Goal: Task Accomplishment & Management: Complete application form

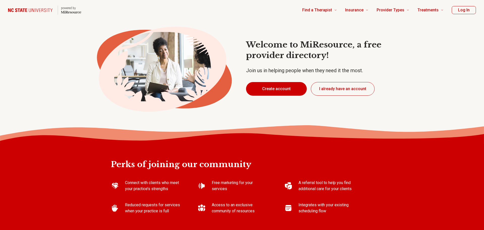
type textarea "*"
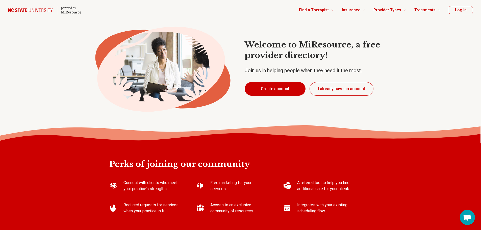
click at [272, 91] on button "Create account" at bounding box center [275, 89] width 61 height 14
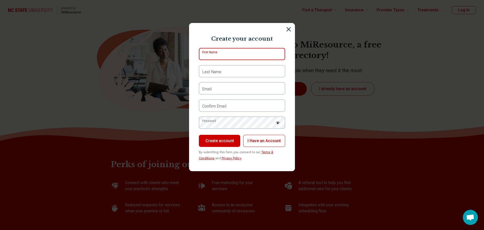
click at [227, 55] on input "First Name" at bounding box center [242, 54] width 86 height 12
type input "*********"
type input "*****"
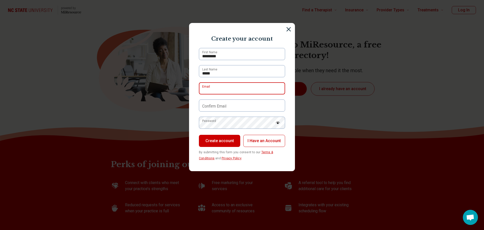
type input "**********"
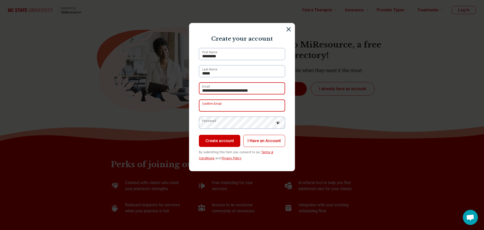
type input "**********"
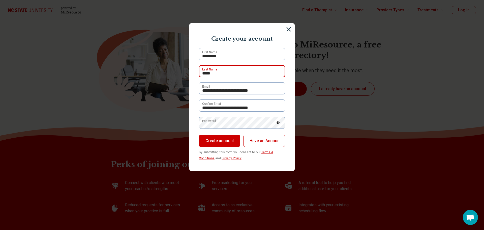
type input "*****"
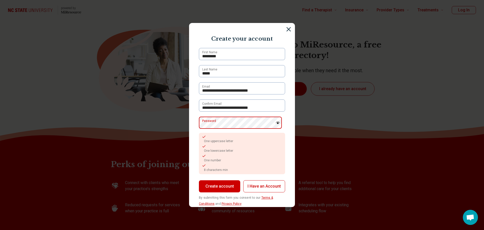
scroll to position [10, 0]
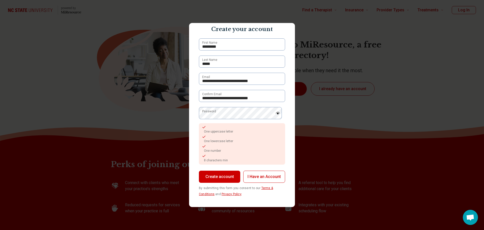
click at [276, 113] on img at bounding box center [278, 113] width 5 height 3
click at [226, 178] on button "Create account" at bounding box center [219, 177] width 41 height 12
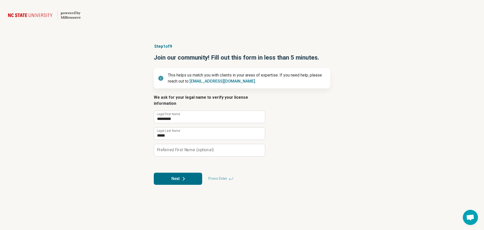
click at [181, 152] on label "Preferred First Name (optional)" at bounding box center [185, 150] width 57 height 4
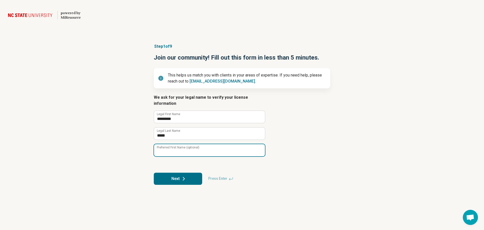
click at [181, 152] on input "Preferred First Name (optional)" at bounding box center [209, 150] width 111 height 12
type input "*******"
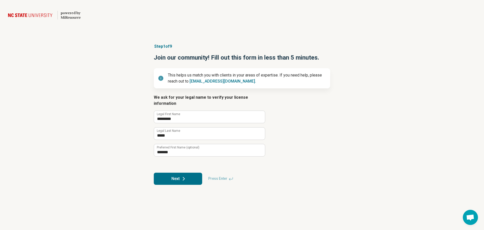
click at [180, 176] on button "Next" at bounding box center [178, 179] width 48 height 12
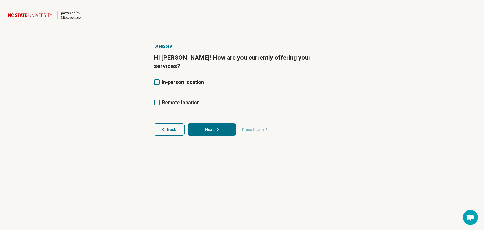
click at [158, 79] on icon at bounding box center [157, 82] width 6 height 6
click at [156, 79] on icon at bounding box center [157, 82] width 6 height 6
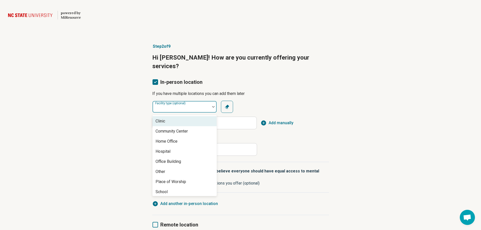
click at [187, 105] on div at bounding box center [180, 108] width 53 height 7
click at [189, 156] on div "Office Building" at bounding box center [184, 161] width 64 height 10
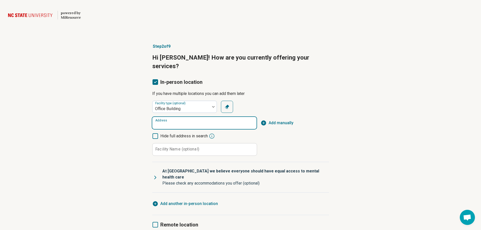
click at [177, 117] on input "Address" at bounding box center [204, 123] width 104 height 12
click at [182, 131] on span "[STREET_ADDRESS]" at bounding box center [205, 129] width 98 height 6
type input "**********"
click at [184, 147] on label "Facility Name (optional)" at bounding box center [177, 149] width 44 height 4
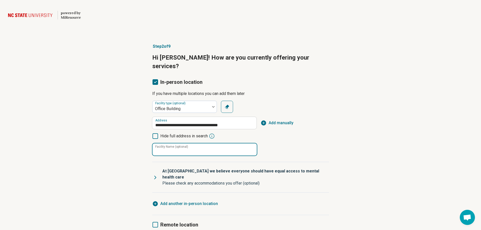
click at [184, 143] on input "Facility Name (optional)" at bounding box center [204, 149] width 104 height 12
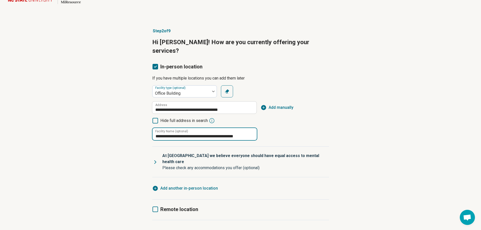
scroll to position [23, 0]
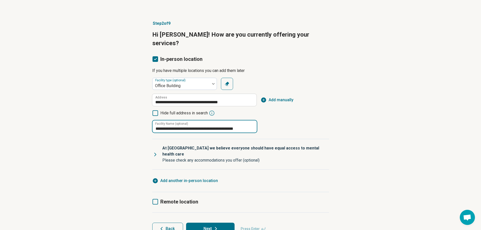
type input "**********"
click at [154, 151] on icon at bounding box center [155, 154] width 6 height 6
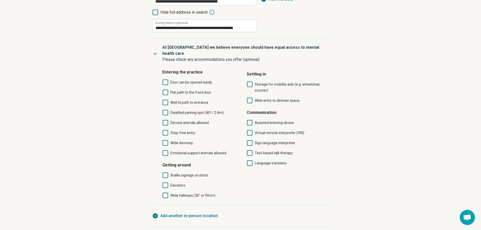
scroll to position [124, 0]
click at [166, 79] on icon at bounding box center [166, 82] width 6 height 6
click at [166, 89] on icon at bounding box center [166, 92] width 6 height 6
click at [166, 99] on icon at bounding box center [166, 102] width 6 height 6
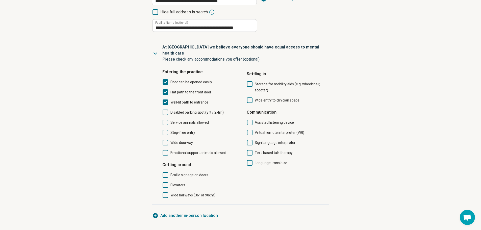
click at [166, 110] on icon at bounding box center [166, 113] width 6 height 6
click at [165, 120] on icon at bounding box center [166, 123] width 6 height 6
click at [165, 130] on icon at bounding box center [166, 133] width 6 height 6
click at [165, 140] on icon at bounding box center [166, 143] width 6 height 6
drag, startPoint x: 166, startPoint y: 139, endPoint x: 177, endPoint y: 136, distance: 12.1
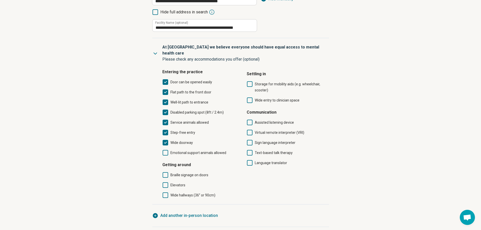
click at [166, 150] on icon at bounding box center [166, 153] width 6 height 6
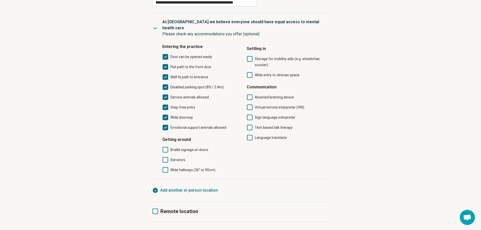
click at [166, 157] on icon at bounding box center [166, 160] width 6 height 6
click at [164, 167] on icon at bounding box center [166, 170] width 6 height 6
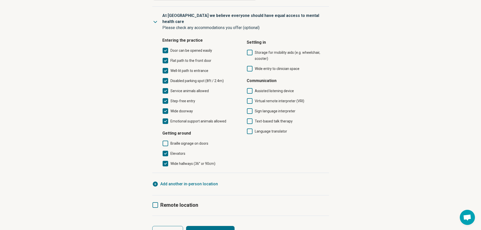
scroll to position [159, 0]
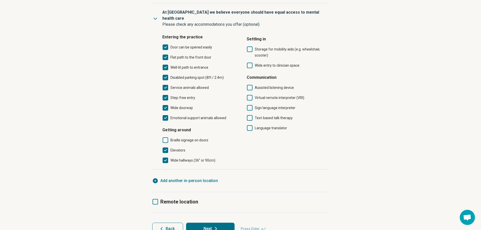
click at [156, 199] on icon at bounding box center [155, 202] width 6 height 6
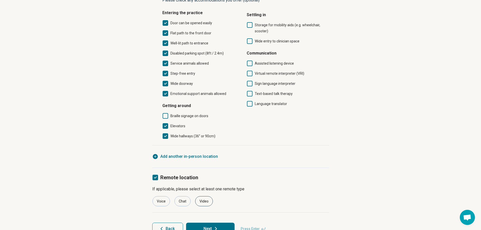
click at [205, 196] on div "Video" at bounding box center [204, 201] width 18 height 10
click at [221, 223] on button "Next" at bounding box center [210, 229] width 48 height 12
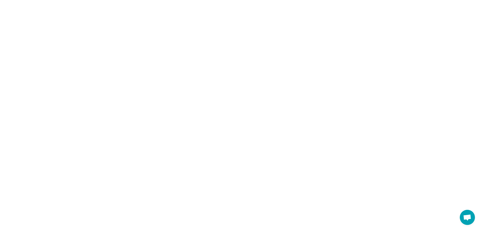
scroll to position [0, 0]
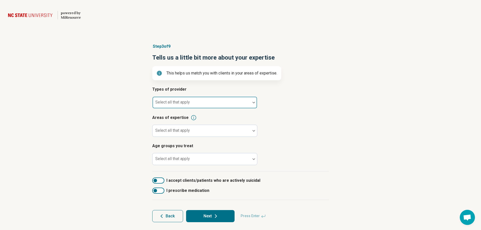
click at [250, 104] on div at bounding box center [201, 102] width 98 height 11
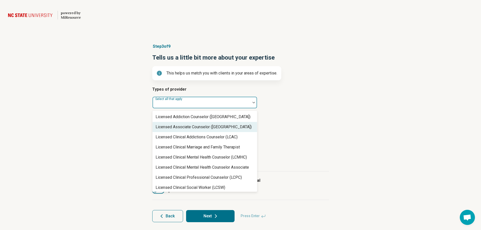
scroll to position [227, 0]
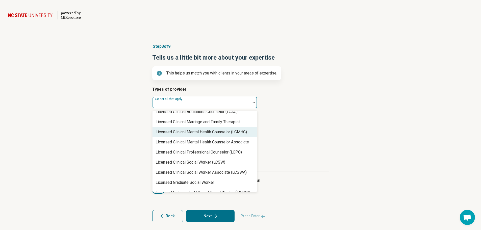
click at [243, 132] on div "Licensed Clinical Mental Health Counselor (LCMHC)" at bounding box center [200, 132] width 91 height 6
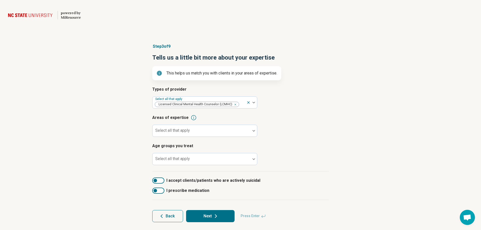
click at [319, 123] on article "Areas of expertise Select all that apply" at bounding box center [240, 126] width 177 height 22
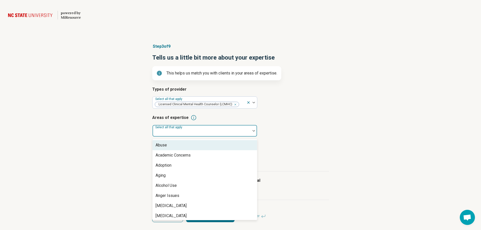
click at [236, 133] on div at bounding box center [201, 132] width 94 height 7
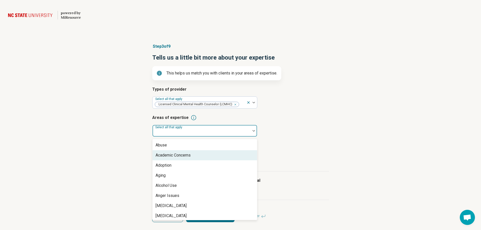
click at [231, 157] on div "Academic Concerns" at bounding box center [204, 155] width 104 height 10
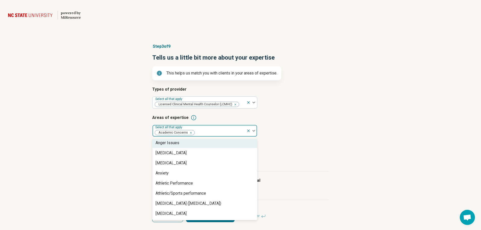
scroll to position [50, 0]
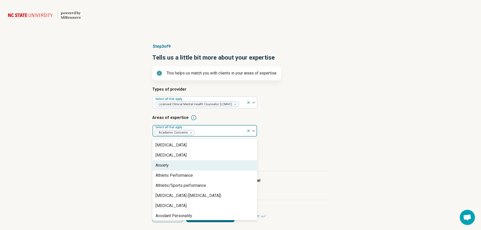
click at [231, 162] on div "Anxiety" at bounding box center [204, 165] width 104 height 10
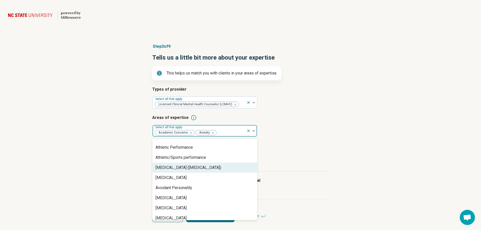
scroll to position [76, 0]
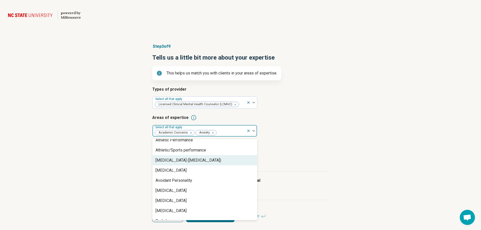
click at [221, 160] on div "[MEDICAL_DATA] ([MEDICAL_DATA])" at bounding box center [188, 160] width 66 height 6
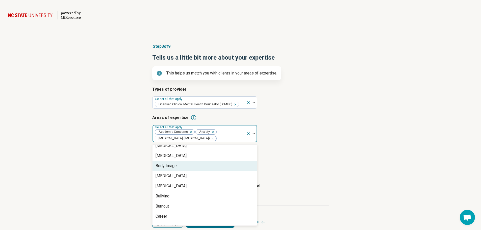
scroll to position [151, 0]
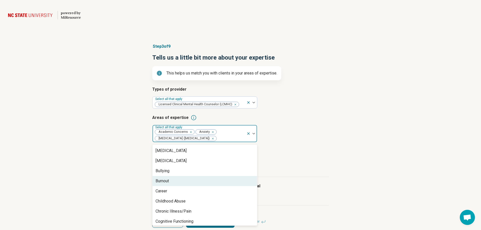
click at [219, 180] on div "Burnout" at bounding box center [204, 181] width 104 height 10
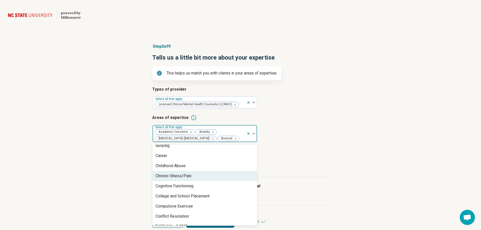
scroll to position [202, 0]
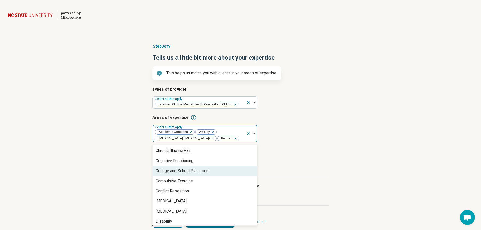
click at [223, 176] on div "College and School Placement" at bounding box center [204, 171] width 104 height 10
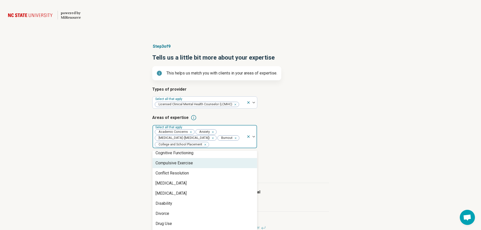
scroll to position [227, 0]
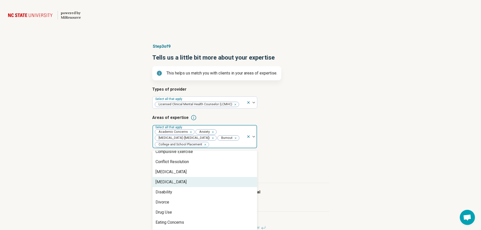
click at [222, 181] on div "[MEDICAL_DATA]" at bounding box center [204, 182] width 104 height 10
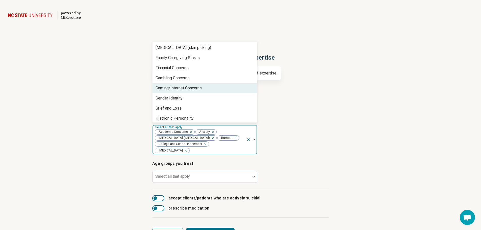
scroll to position [328, 0]
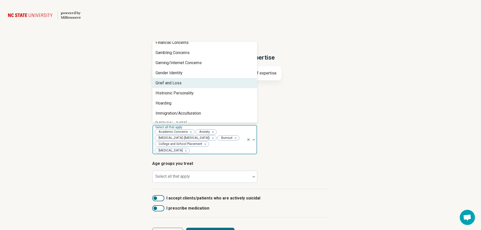
click at [196, 82] on div "Grief and Loss" at bounding box center [204, 83] width 104 height 10
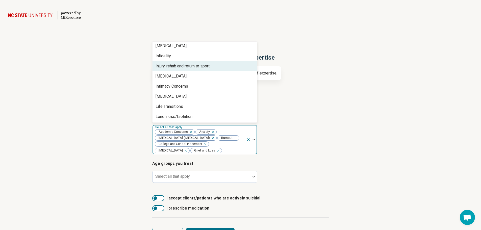
scroll to position [404, 0]
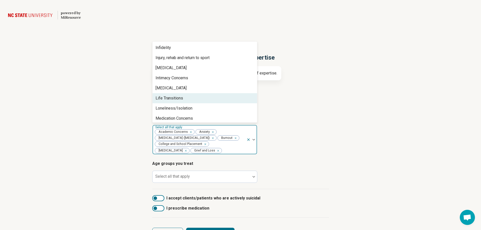
click at [211, 94] on div "Life Transitions" at bounding box center [204, 98] width 104 height 10
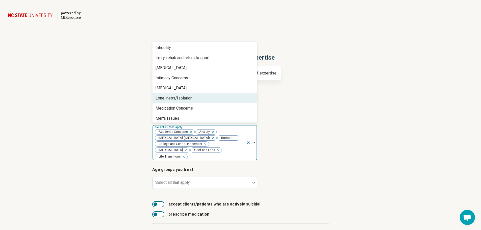
click at [211, 96] on div "Loneliness/Isolation" at bounding box center [204, 98] width 104 height 10
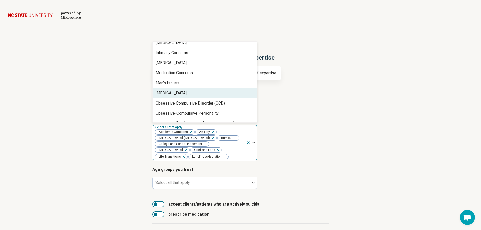
scroll to position [454, 0]
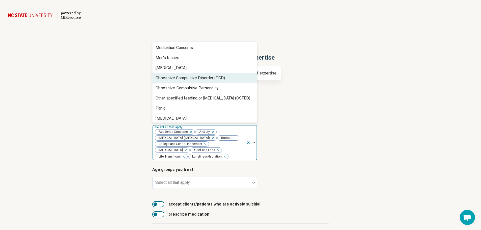
click at [226, 81] on div "Obsessive Compulsive Disorder (OCD)" at bounding box center [204, 78] width 104 height 10
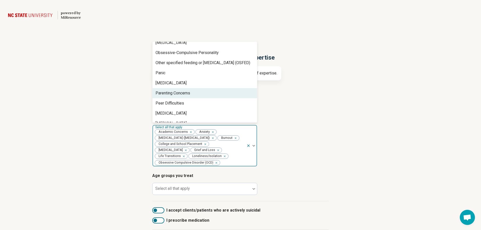
scroll to position [505, 0]
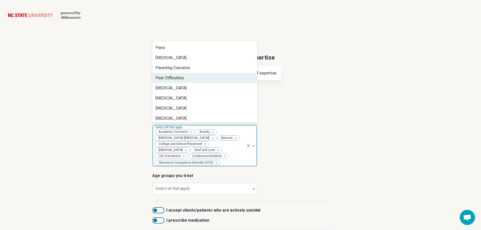
click at [215, 79] on div "Peer Difficulties" at bounding box center [204, 78] width 104 height 10
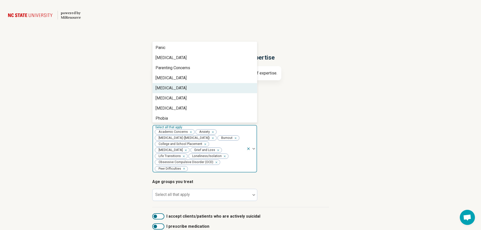
click at [216, 87] on div "[MEDICAL_DATA]" at bounding box center [204, 88] width 104 height 10
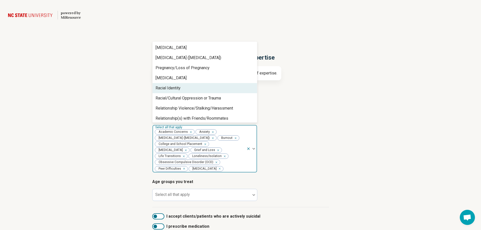
scroll to position [631, 0]
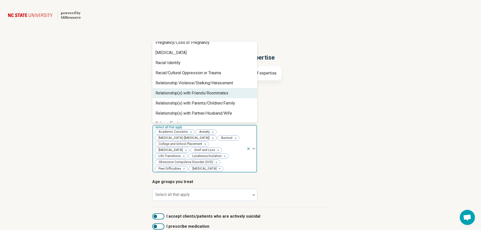
click at [235, 93] on div "Relationship(s) with Friends/Roommates" at bounding box center [204, 93] width 104 height 10
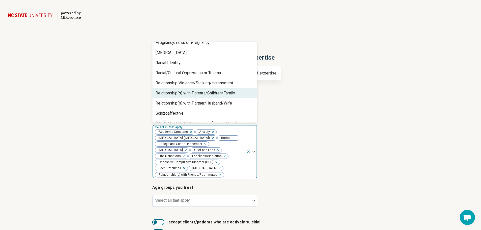
click at [235, 93] on div "Relationship(s) with Parents/Children/Family" at bounding box center [204, 93] width 104 height 10
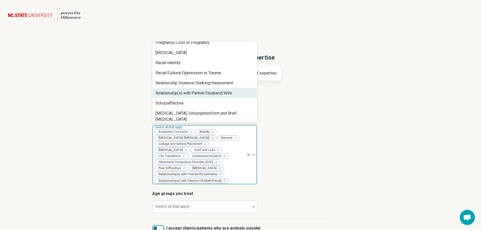
click at [235, 93] on div "Relationship(s) with Partner/Husband/Wife" at bounding box center [204, 93] width 104 height 10
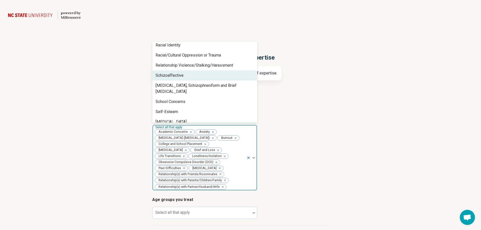
scroll to position [656, 0]
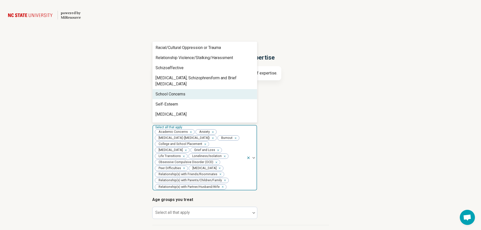
click at [229, 89] on div "School Concerns" at bounding box center [204, 94] width 104 height 10
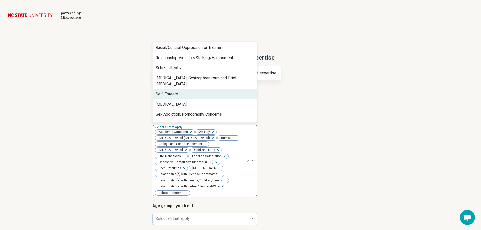
click at [175, 91] on div "Self-Esteem" at bounding box center [166, 94] width 22 height 6
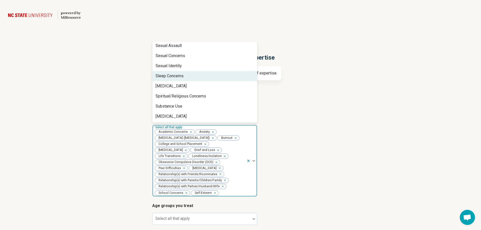
scroll to position [732, 0]
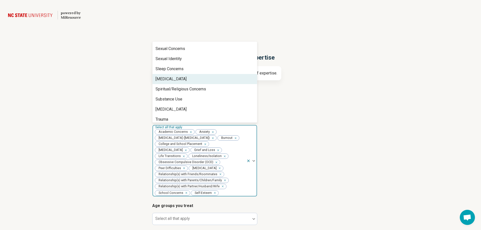
click at [226, 77] on div "[MEDICAL_DATA]" at bounding box center [204, 79] width 104 height 10
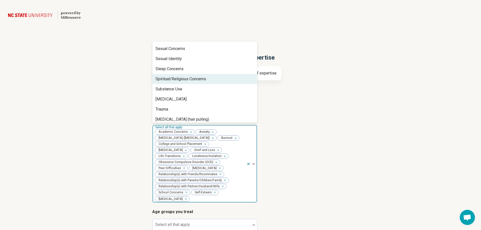
click at [226, 74] on div "Spiritual/Religious Concerns" at bounding box center [204, 79] width 104 height 10
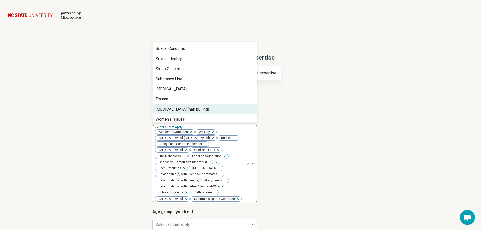
scroll to position [739, 0]
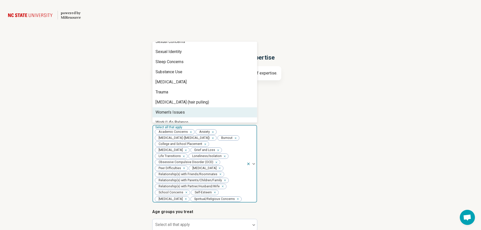
click at [223, 108] on div "Women's Issues" at bounding box center [204, 112] width 104 height 10
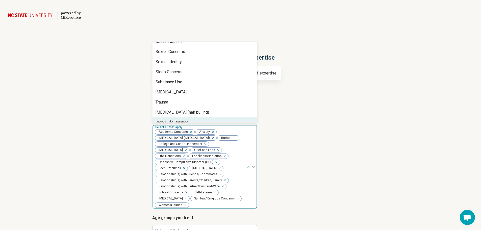
click at [227, 117] on div "Work/Life Balance" at bounding box center [204, 122] width 104 height 10
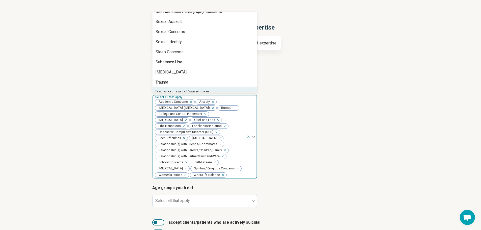
scroll to position [75, 0]
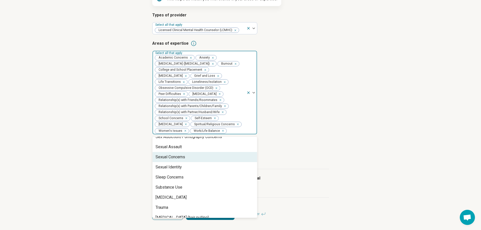
click at [310, 134] on article "Areas of expertise option Work/Life Balance, selected. 79 results available. Us…" at bounding box center [240, 87] width 177 height 94
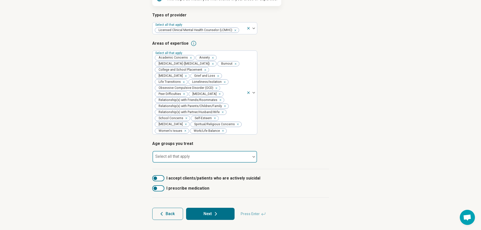
click at [214, 157] on div at bounding box center [201, 158] width 94 height 7
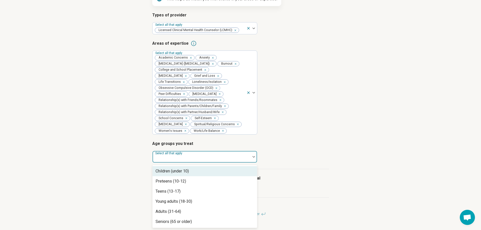
click at [200, 174] on div "Children (under 10)" at bounding box center [204, 171] width 104 height 10
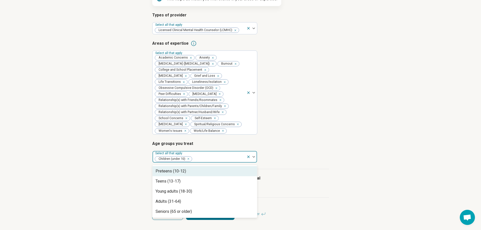
click at [200, 174] on div "Preteens (10-12)" at bounding box center [204, 171] width 104 height 10
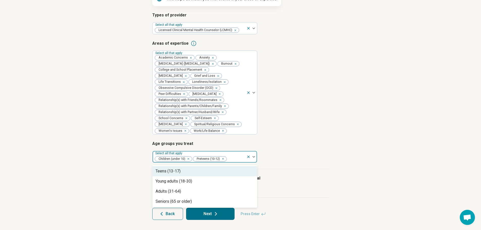
click at [200, 174] on div "Teens (13-17)" at bounding box center [204, 171] width 104 height 10
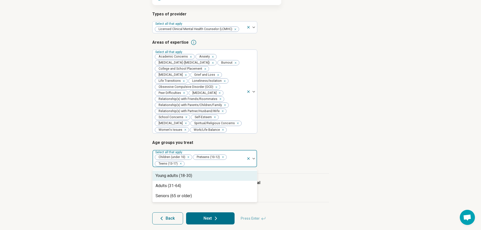
click at [199, 179] on div "Young adults (18-30)" at bounding box center [204, 176] width 104 height 10
click at [196, 179] on div "Adults (31-64)" at bounding box center [204, 176] width 104 height 10
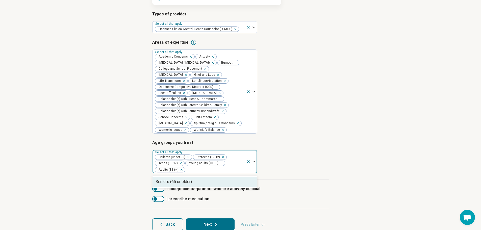
click at [197, 186] on div "Seniors (65 or older)" at bounding box center [204, 182] width 104 height 10
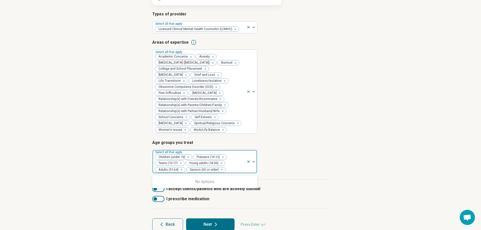
click at [303, 160] on article "Age groups you treat option Seniors (65 or older), selected. 0 results availabl…" at bounding box center [240, 157] width 177 height 34
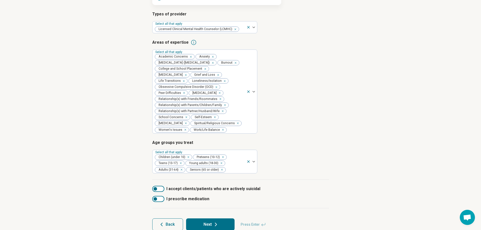
scroll to position [87, 0]
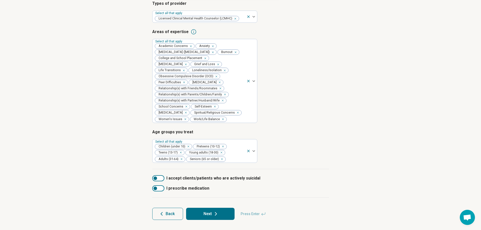
click at [161, 178] on div at bounding box center [158, 178] width 12 height 6
click at [210, 215] on button "Next" at bounding box center [210, 214] width 48 height 12
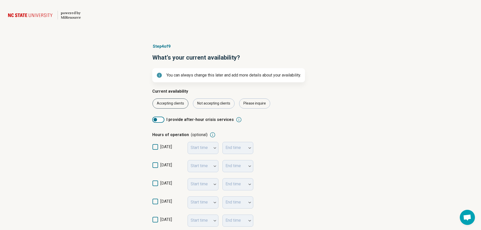
click at [168, 103] on div "Accepting clients" at bounding box center [170, 103] width 36 height 10
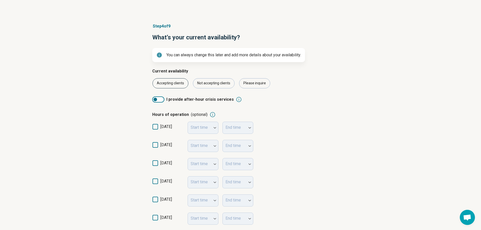
scroll to position [50, 0]
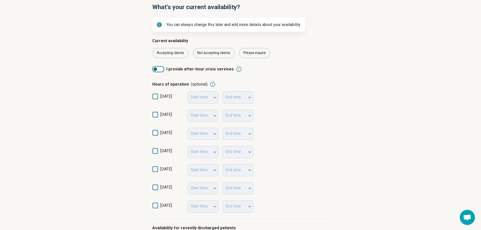
click at [157, 116] on icon at bounding box center [155, 115] width 6 height 6
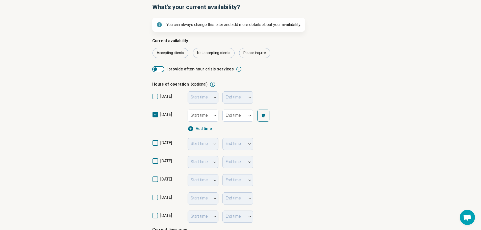
scroll to position [3, 0]
click at [209, 119] on div at bounding box center [200, 117] width 20 height 7
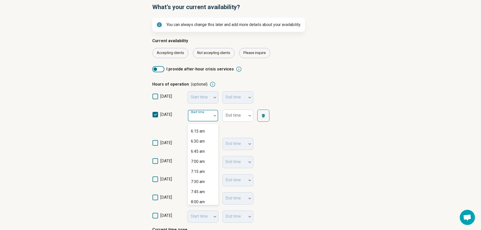
scroll to position [252, 0]
click at [203, 160] on div "7:00 am" at bounding box center [198, 160] width 14 height 6
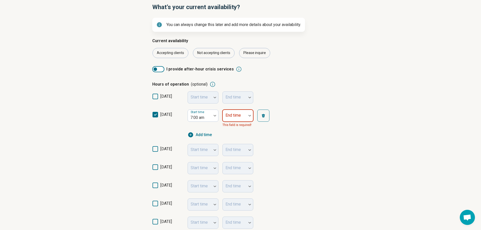
click at [250, 116] on img at bounding box center [249, 116] width 3 height 2
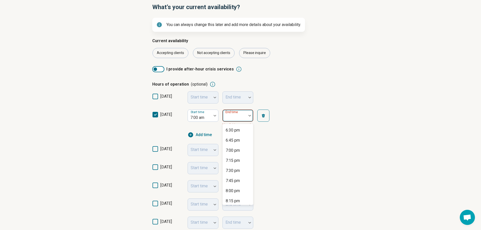
scroll to position [454, 0]
click at [240, 150] on div "7:00 pm" at bounding box center [238, 150] width 30 height 10
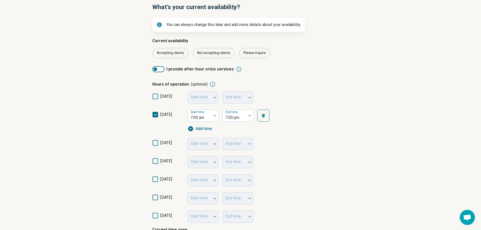
click at [157, 144] on icon at bounding box center [155, 143] width 6 height 6
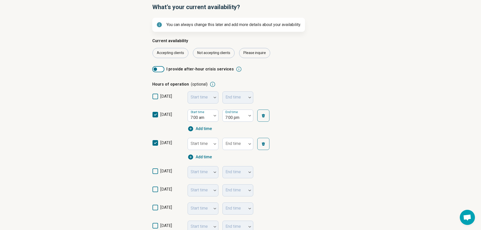
scroll to position [3, 0]
click at [211, 148] on div at bounding box center [214, 144] width 7 height 12
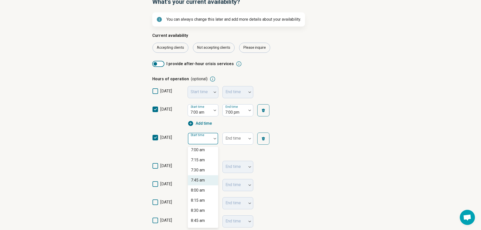
scroll to position [278, 0]
click at [207, 160] on div "7:00 am" at bounding box center [203, 158] width 30 height 10
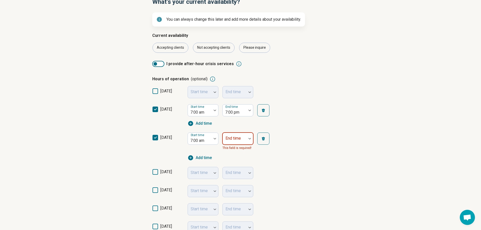
click at [239, 139] on div "End time" at bounding box center [237, 138] width 31 height 12
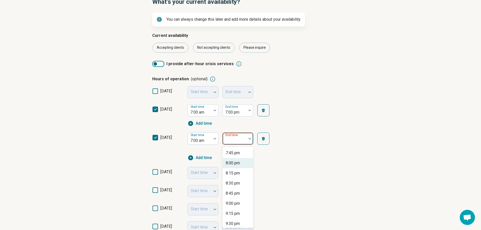
scroll to position [479, 0]
click at [240, 148] on div "7:00 pm" at bounding box center [233, 148] width 14 height 6
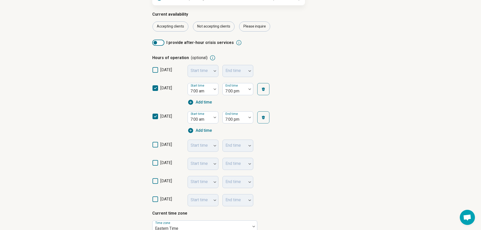
scroll to position [106, 0]
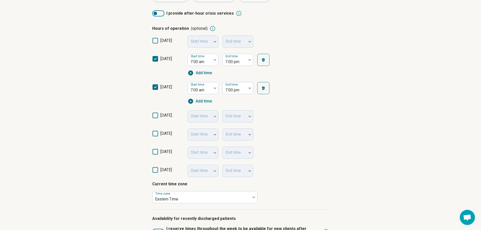
click at [157, 115] on icon at bounding box center [155, 116] width 6 height 6
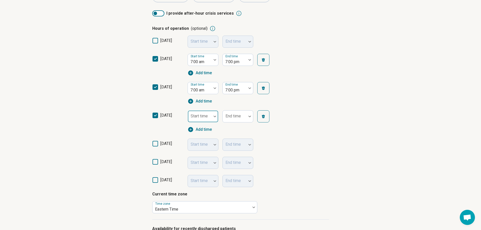
scroll to position [3, 0]
click at [213, 119] on div at bounding box center [214, 117] width 7 height 12
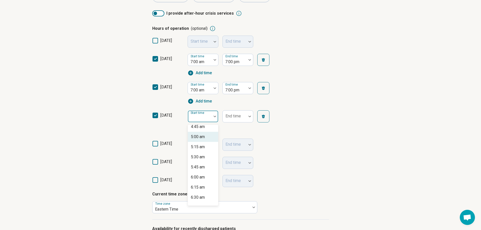
scroll to position [227, 0]
click at [205, 186] on div "7:00 am" at bounding box center [203, 186] width 30 height 10
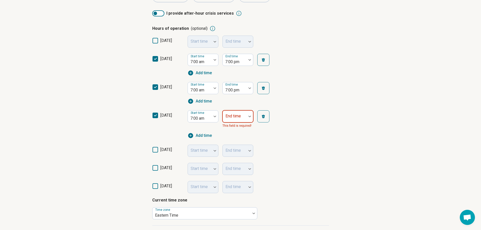
click at [245, 116] on div at bounding box center [235, 116] width 24 height 11
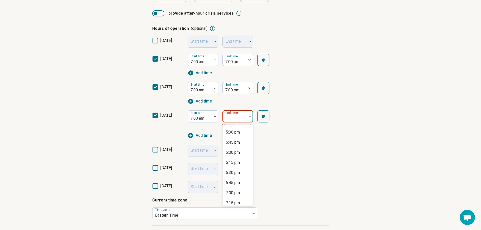
scroll to position [429, 0]
click at [231, 177] on div "7:00 pm" at bounding box center [233, 176] width 14 height 6
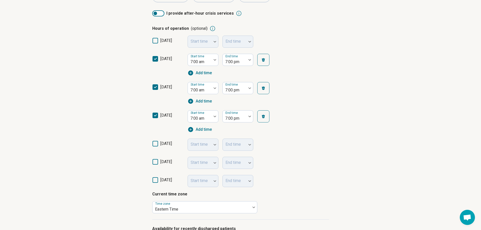
click at [157, 144] on icon at bounding box center [155, 144] width 6 height 6
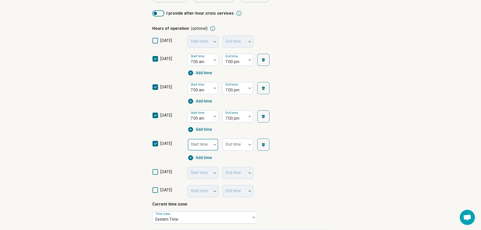
scroll to position [3, 0]
click at [206, 145] on div "Start time" at bounding box center [202, 145] width 31 height 12
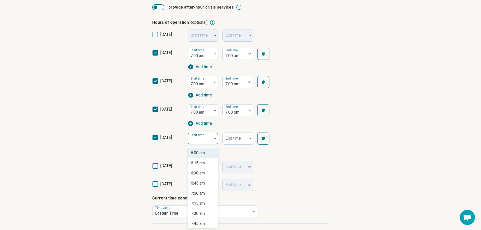
scroll to position [252, 0]
click at [203, 184] on div "7:00 am" at bounding box center [198, 183] width 14 height 6
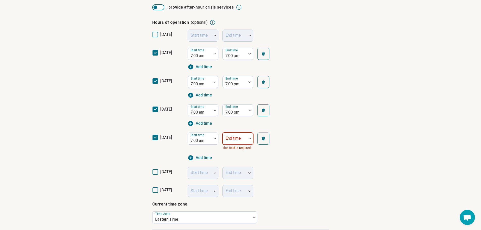
click at [244, 140] on div at bounding box center [235, 140] width 20 height 7
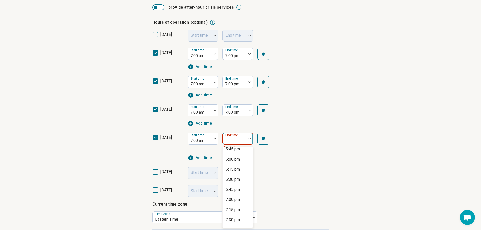
scroll to position [429, 0]
click at [231, 200] on div "7:00 pm" at bounding box center [233, 198] width 14 height 6
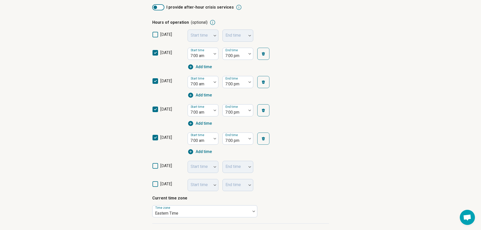
drag, startPoint x: 154, startPoint y: 165, endPoint x: 186, endPoint y: 170, distance: 32.5
click at [155, 165] on icon at bounding box center [155, 166] width 6 height 6
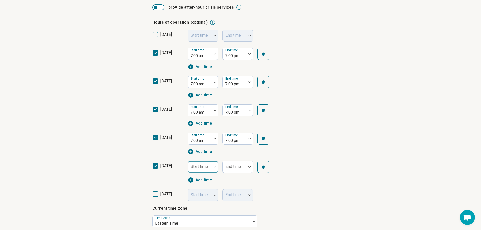
scroll to position [3, 0]
click at [208, 170] on div at bounding box center [200, 168] width 20 height 7
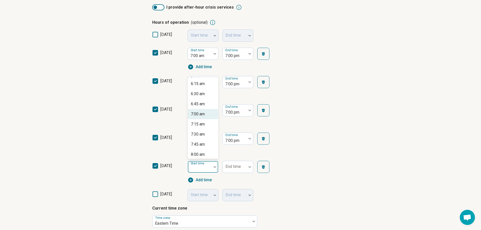
click at [205, 115] on div "7:00 am" at bounding box center [203, 114] width 30 height 10
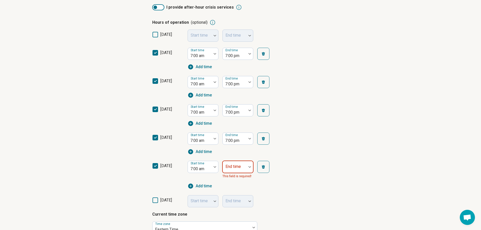
click at [246, 167] on div at bounding box center [249, 167] width 7 height 2
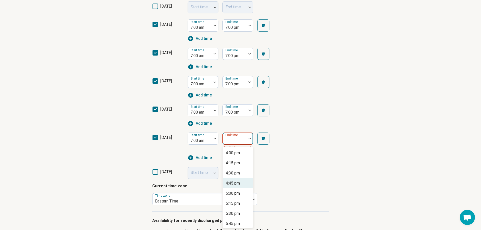
scroll to position [454, 0]
click at [239, 175] on div "7:00 pm" at bounding box center [233, 173] width 14 height 6
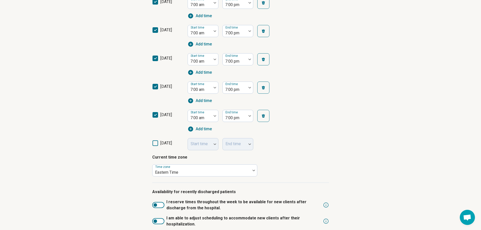
scroll to position [199, 0]
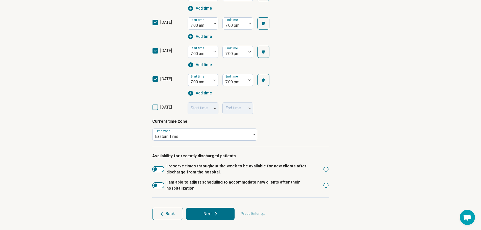
click at [160, 167] on div at bounding box center [158, 169] width 12 height 6
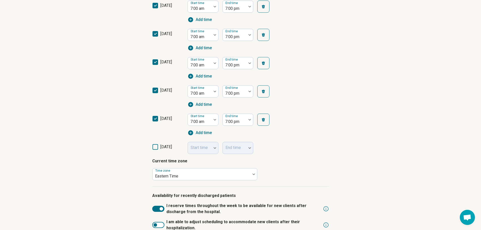
scroll to position [234, 0]
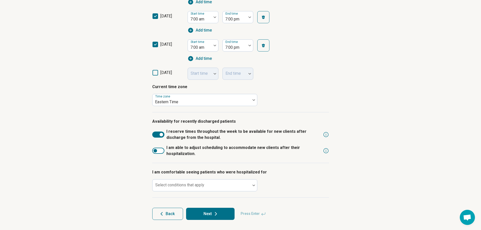
click at [156, 133] on div at bounding box center [158, 134] width 12 height 6
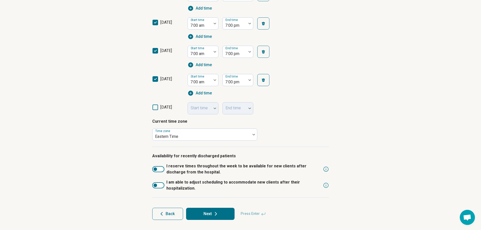
scroll to position [199, 0]
click at [164, 186] on div at bounding box center [158, 185] width 12 height 6
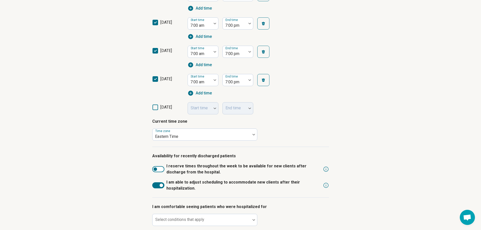
scroll to position [234, 0]
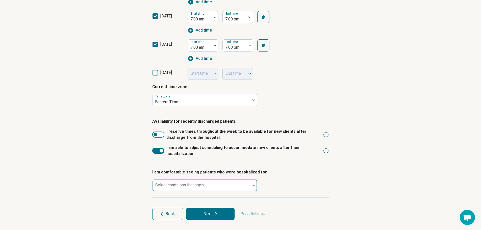
click at [248, 187] on div at bounding box center [201, 187] width 94 height 7
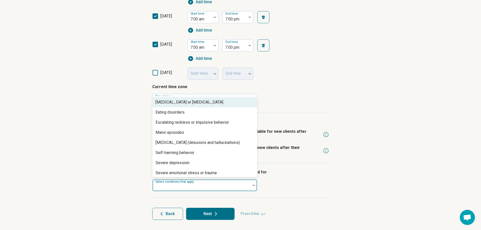
click at [308, 183] on div "I am comfortable seeing patients who were hospitalized for 11 results available…" at bounding box center [240, 180] width 177 height 35
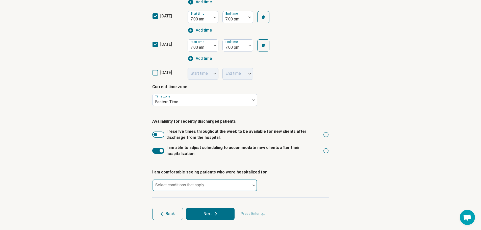
click at [221, 184] on div at bounding box center [201, 187] width 94 height 7
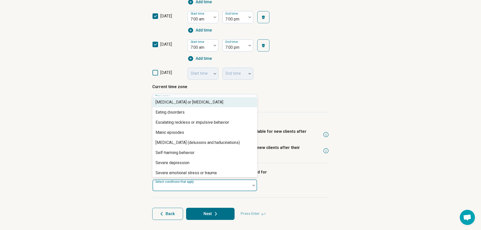
drag, startPoint x: 294, startPoint y: 172, endPoint x: 278, endPoint y: 172, distance: 16.2
click at [295, 172] on p "I am comfortable seeing patients who were hospitalized for" at bounding box center [240, 172] width 177 height 6
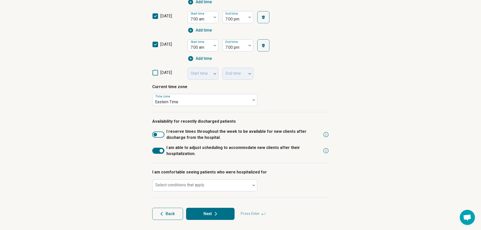
click at [156, 151] on div at bounding box center [158, 151] width 12 height 6
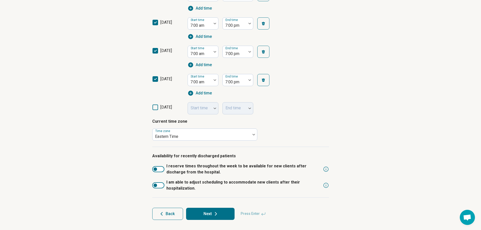
click at [162, 170] on div at bounding box center [158, 169] width 12 height 6
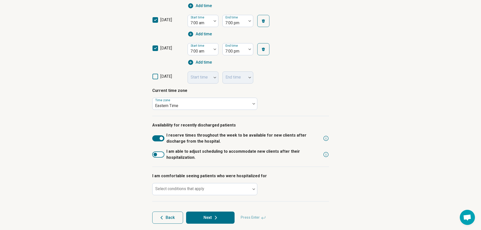
scroll to position [234, 0]
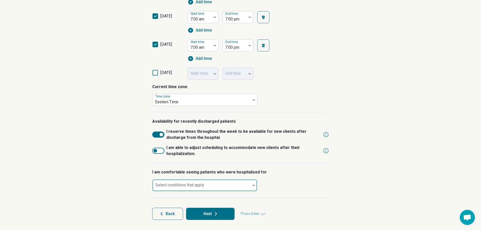
click at [241, 184] on div at bounding box center [201, 187] width 94 height 7
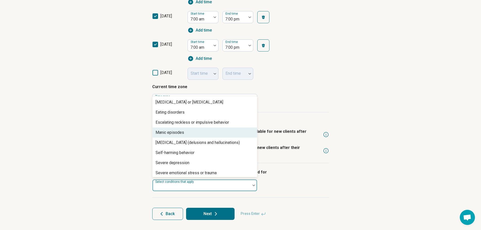
click at [196, 132] on div "Manic episodes" at bounding box center [204, 132] width 104 height 10
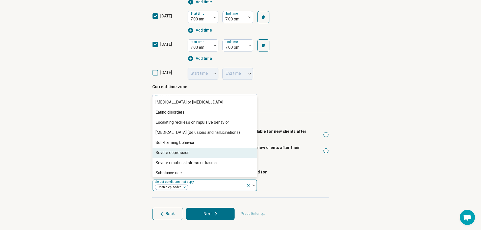
click at [208, 152] on div "Severe depression" at bounding box center [204, 153] width 104 height 10
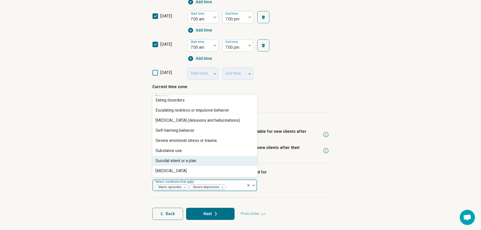
click at [209, 164] on div "Suicidal intent or a plan" at bounding box center [204, 161] width 104 height 10
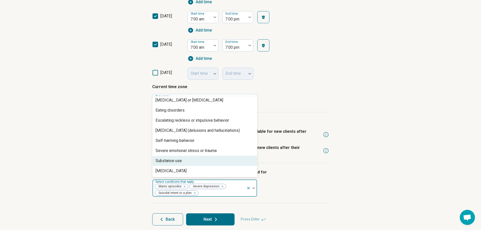
scroll to position [2, 0]
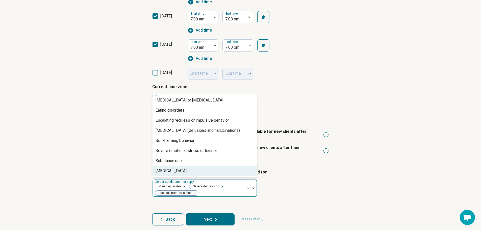
click at [206, 173] on div "[MEDICAL_DATA]" at bounding box center [204, 171] width 104 height 10
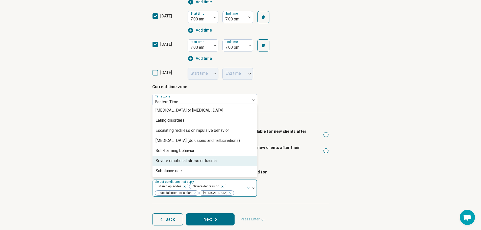
click at [212, 162] on div "Severe emotional stress or trauma" at bounding box center [185, 161] width 61 height 6
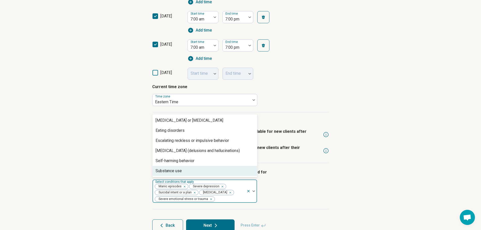
click at [303, 205] on div "I am comfortable seeing patients who were hospitalized for option Severe emotio…" at bounding box center [240, 186] width 177 height 46
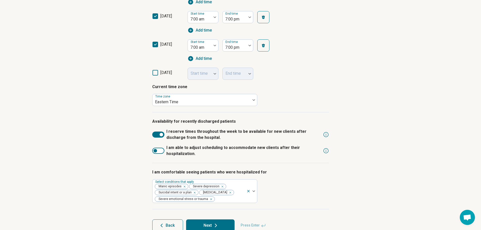
click at [162, 153] on div at bounding box center [158, 151] width 12 height 6
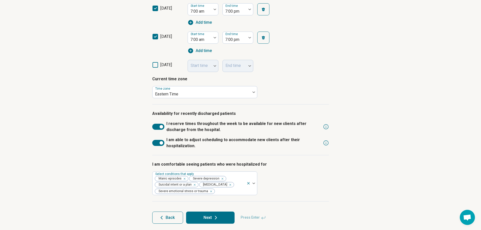
scroll to position [245, 0]
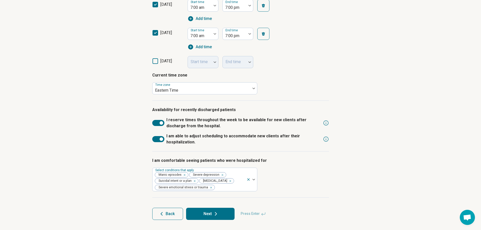
click at [205, 212] on button "Next" at bounding box center [210, 214] width 48 height 12
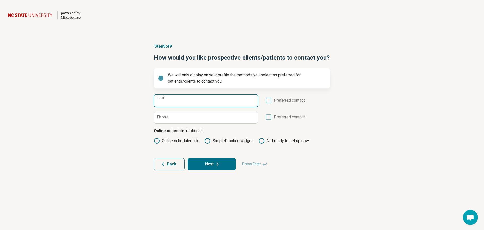
click at [194, 103] on input "Email" at bounding box center [206, 101] width 104 height 12
type input "**********"
click at [272, 98] on label "Preferred contact" at bounding box center [285, 102] width 39 height 10
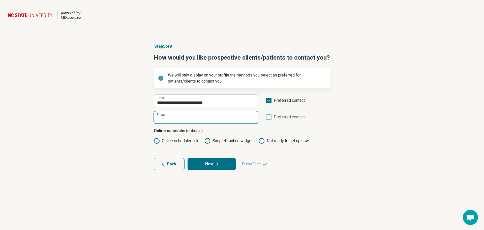
click at [182, 117] on input "Phone" at bounding box center [206, 117] width 104 height 12
type input "**********"
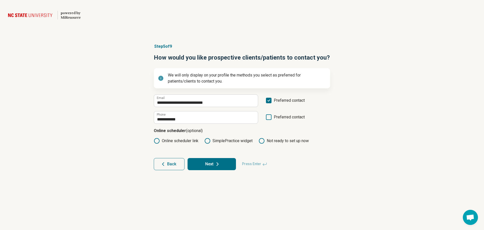
click at [209, 139] on icon at bounding box center [208, 141] width 6 height 6
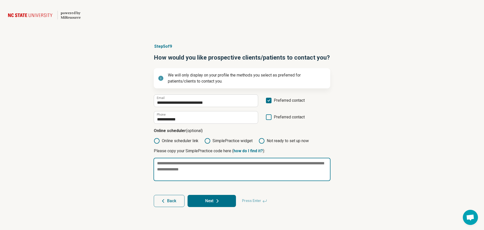
click at [167, 165] on textarea at bounding box center [242, 169] width 177 height 23
paste textarea "**********"
type textarea "*"
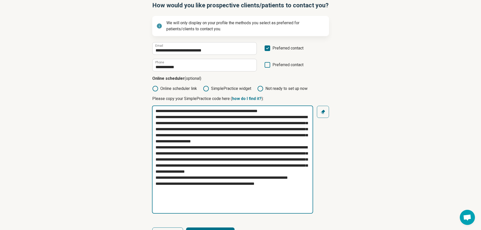
scroll to position [72, 0]
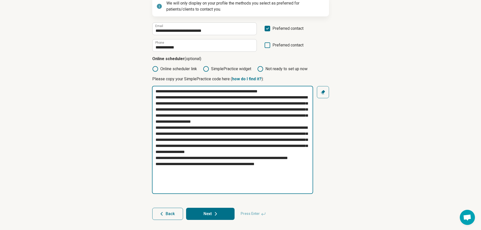
type textarea "**********"
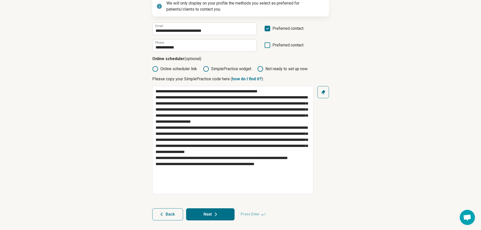
click at [219, 214] on button "Next" at bounding box center [210, 214] width 48 height 12
type textarea "*"
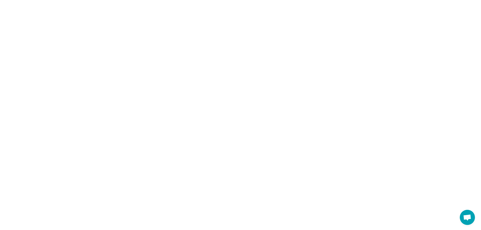
scroll to position [0, 0]
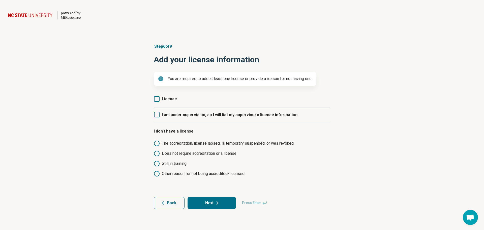
click at [157, 99] on icon at bounding box center [157, 99] width 6 height 6
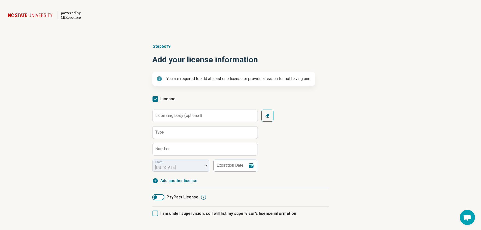
scroll to position [3, 0]
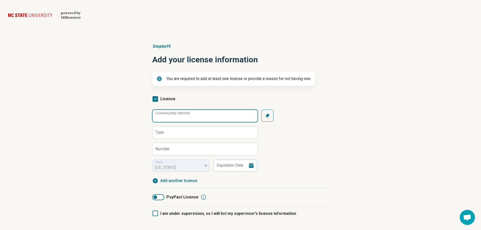
click at [208, 118] on input "Licensing body (optional)" at bounding box center [204, 116] width 105 height 12
type input "**********"
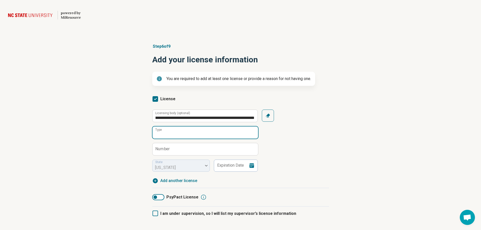
click at [177, 135] on input "Type" at bounding box center [204, 132] width 105 height 12
type input "*****"
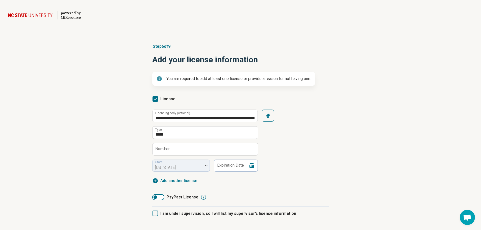
click at [169, 150] on label "Number" at bounding box center [162, 149] width 15 height 4
click at [169, 150] on input "Number" at bounding box center [204, 149] width 105 height 12
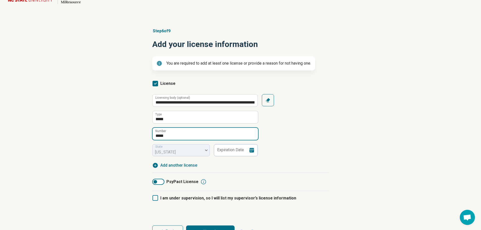
scroll to position [33, 0]
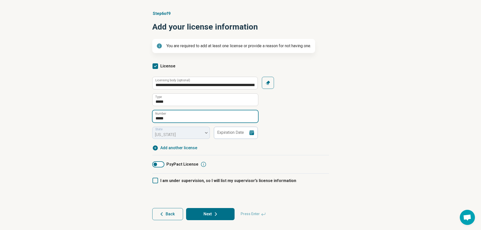
type input "*****"
click at [251, 133] on icon at bounding box center [251, 132] width 5 height 5
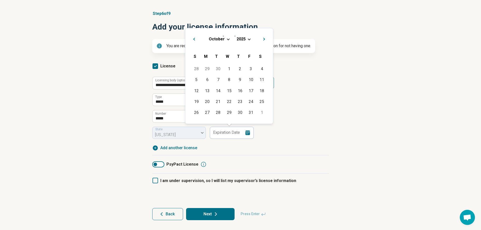
click at [229, 41] on div "[DATE]" at bounding box center [228, 38] width 79 height 5
click at [228, 39] on span "Choose Date" at bounding box center [228, 38] width 3 height 3
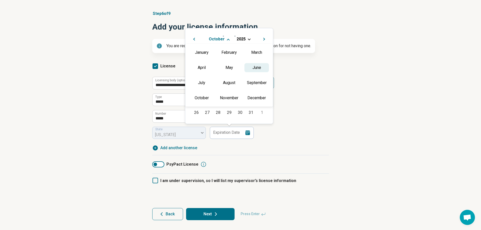
click at [259, 65] on div "June" at bounding box center [256, 67] width 24 height 9
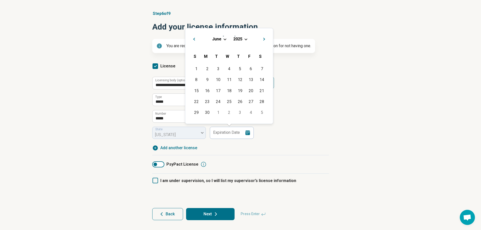
click at [246, 36] on h2 "[DATE]" at bounding box center [228, 37] width 79 height 7
click at [246, 38] on span "Choose Date" at bounding box center [245, 38] width 3 height 3
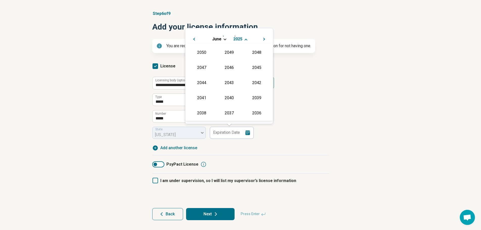
scroll to position [91, 0]
click at [253, 67] on div "2027" at bounding box center [256, 67] width 24 height 9
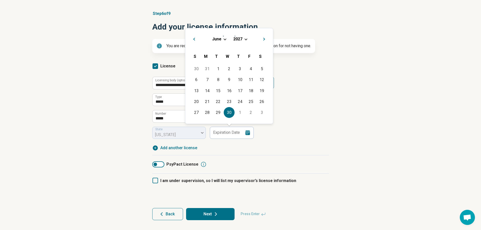
click at [229, 111] on div "30" at bounding box center [229, 112] width 11 height 11
type input "**********"
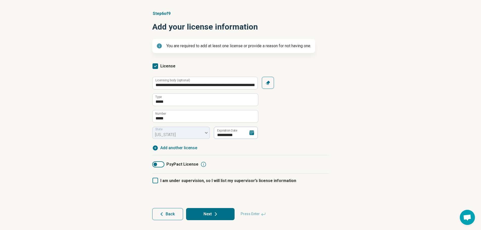
click at [222, 215] on button "Next" at bounding box center [210, 214] width 48 height 12
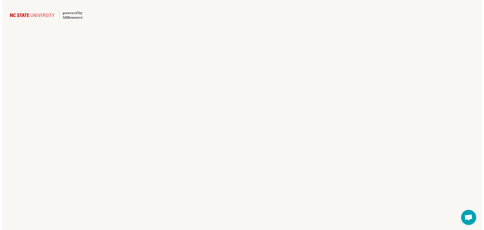
scroll to position [0, 0]
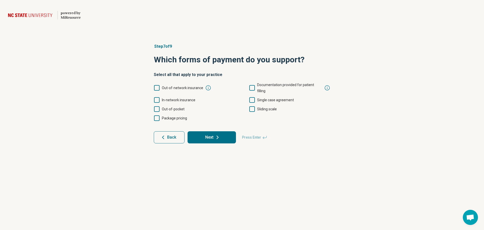
click at [158, 99] on icon at bounding box center [157, 100] width 6 height 6
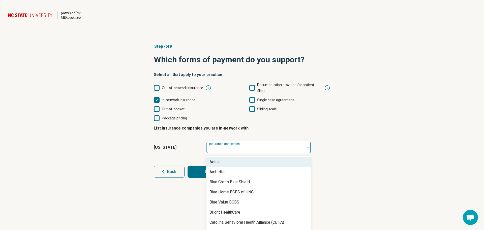
click at [249, 149] on div at bounding box center [256, 149] width 94 height 7
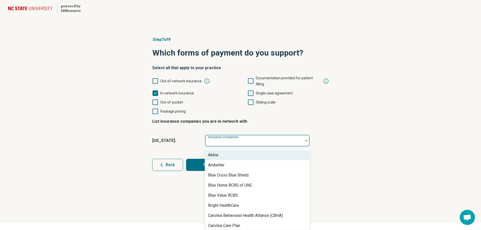
click at [249, 156] on div "Aetna" at bounding box center [257, 155] width 104 height 10
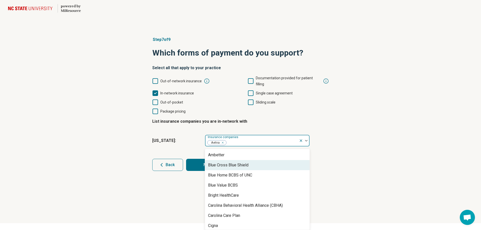
click at [248, 165] on div "Blue Cross Blue Shield" at bounding box center [257, 165] width 104 height 10
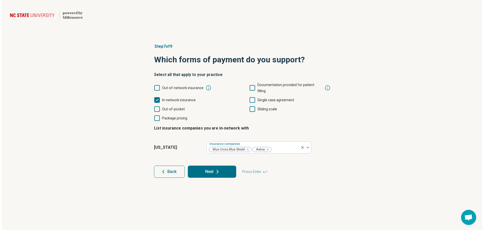
scroll to position [0, 0]
click at [250, 101] on div "Out-of-network insurance Documentation provided for patient filling In-network …" at bounding box center [242, 101] width 177 height 39
click at [252, 109] on icon at bounding box center [253, 109] width 6 height 6
click at [158, 109] on icon at bounding box center [157, 109] width 6 height 6
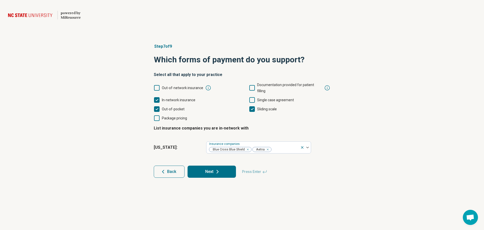
click at [157, 86] on icon at bounding box center [157, 88] width 6 height 6
click at [213, 170] on button "Next" at bounding box center [212, 172] width 48 height 12
type textarea "*"
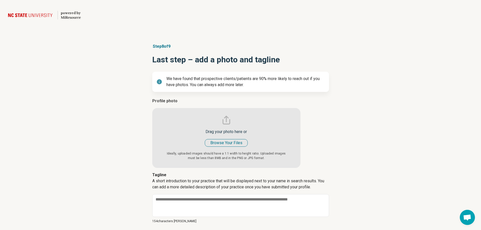
click at [238, 144] on input "file" at bounding box center [226, 133] width 148 height 70
type input "**********"
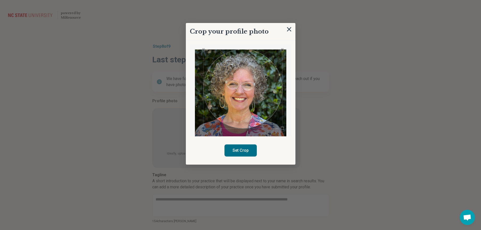
click at [296, 168] on div "Crop your profile photo Set Crop" at bounding box center [240, 168] width 177 height 0
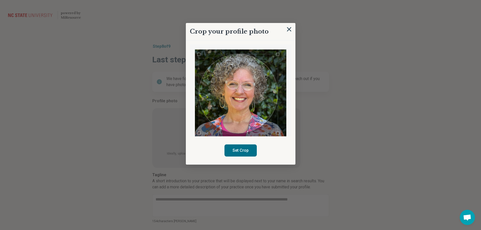
click at [258, 111] on div "Use the arrow keys to move the crop selection area" at bounding box center [238, 93] width 79 height 79
click at [191, 30] on div "Crop your profile photo Set Crop" at bounding box center [241, 94] width 110 height 142
click at [249, 151] on button "Set Crop" at bounding box center [240, 150] width 32 height 12
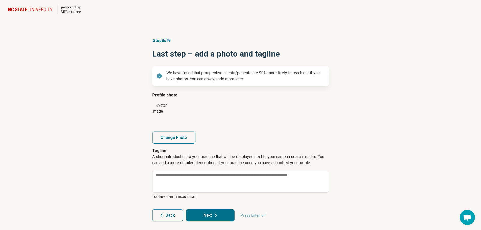
scroll to position [7, 0]
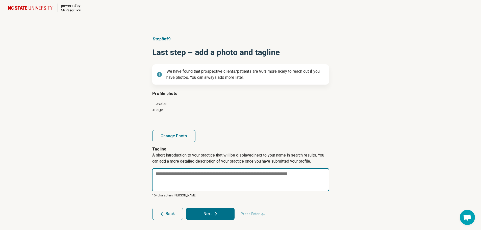
click at [195, 178] on textarea at bounding box center [240, 179] width 177 height 23
paste textarea "**********"
type textarea "*"
type textarea "**********"
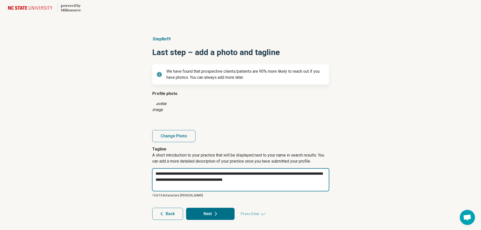
drag, startPoint x: 261, startPoint y: 180, endPoint x: 209, endPoint y: 178, distance: 52.5
click at [209, 178] on textarea "**********" at bounding box center [240, 179] width 177 height 23
type textarea "*"
type textarea "**********"
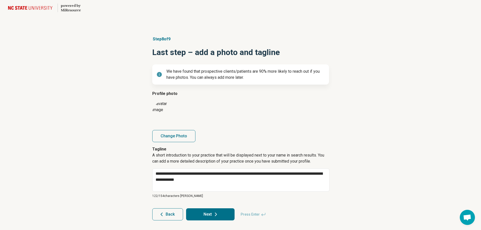
click at [223, 212] on button "Next" at bounding box center [210, 214] width 48 height 12
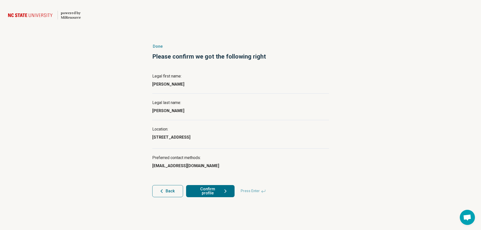
scroll to position [0, 0]
click at [224, 189] on icon at bounding box center [227, 191] width 6 height 6
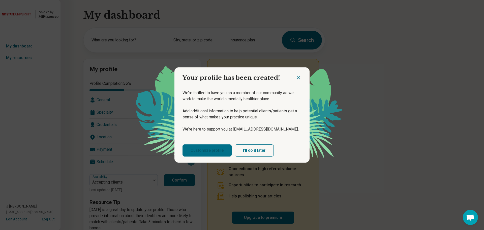
click at [206, 150] on link "Customize profile" at bounding box center [207, 150] width 49 height 12
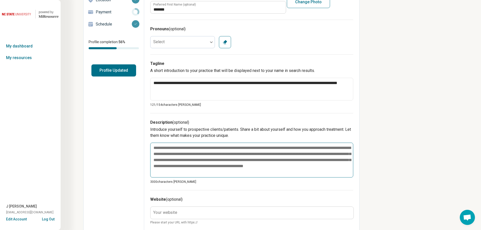
scroll to position [101, 0]
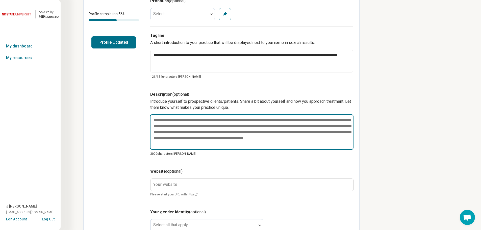
click at [180, 144] on textarea at bounding box center [251, 131] width 203 height 35
paste textarea "**********"
type textarea "*"
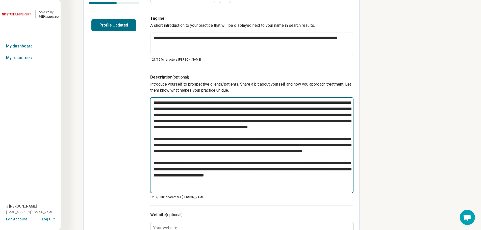
scroll to position [126, 0]
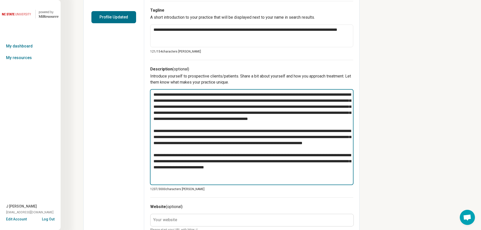
drag, startPoint x: 298, startPoint y: 178, endPoint x: 224, endPoint y: 181, distance: 73.2
click at [224, 181] on textarea at bounding box center [251, 137] width 203 height 96
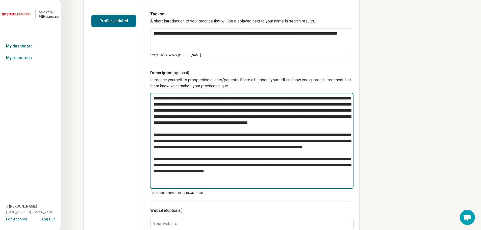
scroll to position [101, 0]
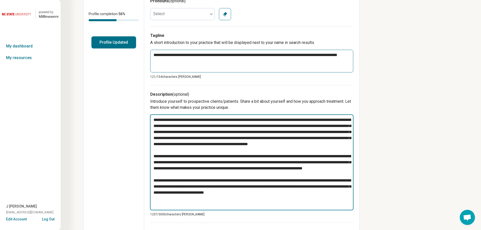
type textarea "**********"
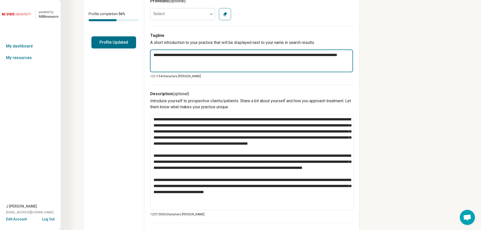
drag, startPoint x: 184, startPoint y: 61, endPoint x: 152, endPoint y: 55, distance: 33.2
click at [152, 55] on textarea "**********" at bounding box center [251, 60] width 203 height 23
paste textarea
type textarea "*"
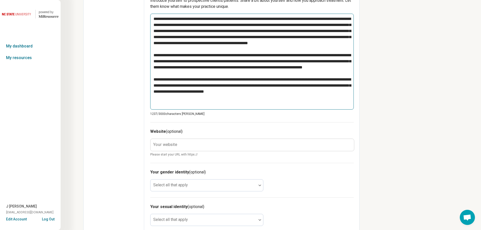
scroll to position [227, 0]
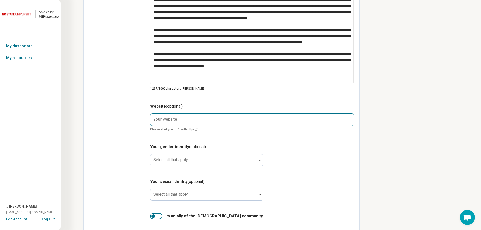
type textarea "**********"
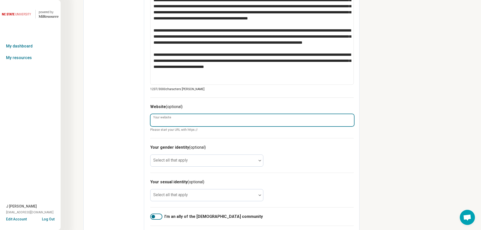
drag, startPoint x: 200, startPoint y: 120, endPoint x: 201, endPoint y: 118, distance: 2.6
click at [200, 120] on input "Your website" at bounding box center [251, 120] width 203 height 12
type input "**********"
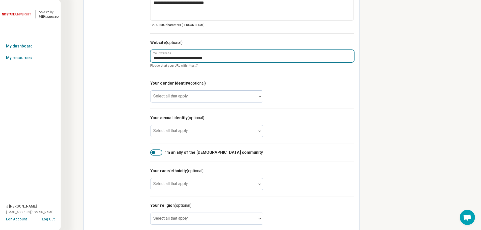
scroll to position [297, 0]
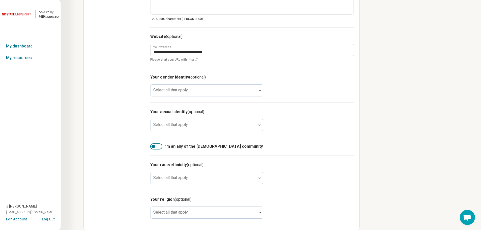
click at [157, 146] on div at bounding box center [156, 146] width 12 height 6
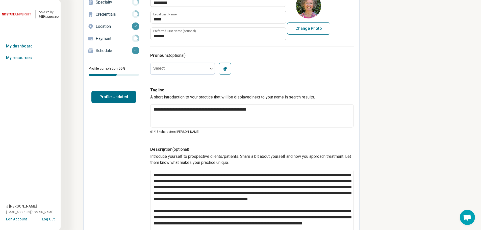
scroll to position [0, 0]
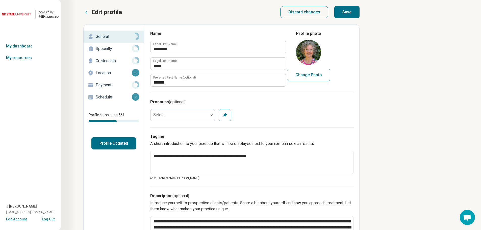
click at [352, 15] on button "Save" at bounding box center [346, 12] width 25 height 12
click at [114, 144] on button "Profile Updated" at bounding box center [113, 143] width 45 height 12
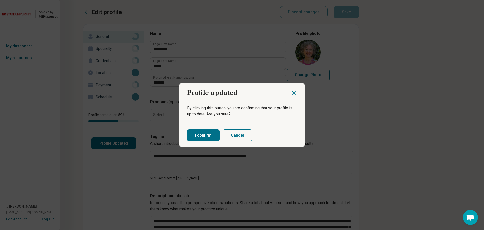
click at [208, 137] on button "I confirm" at bounding box center [203, 135] width 33 height 12
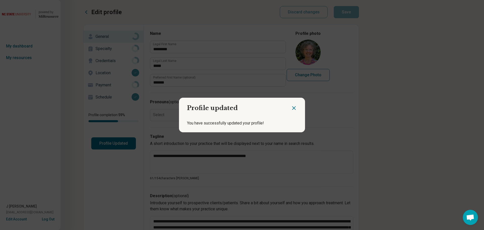
click at [293, 107] on icon "Close dialog" at bounding box center [294, 107] width 3 height 3
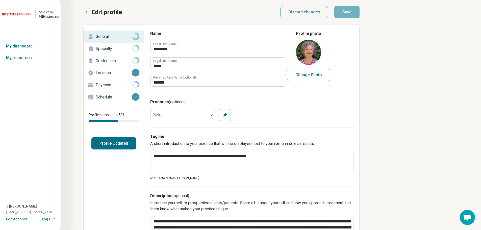
click at [104, 48] on p "Specialty" at bounding box center [114, 49] width 36 height 6
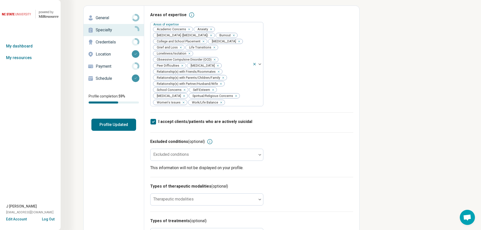
scroll to position [76, 0]
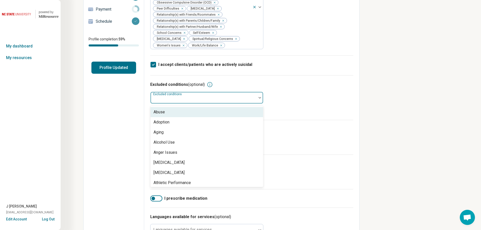
click at [250, 98] on div at bounding box center [203, 99] width 102 height 7
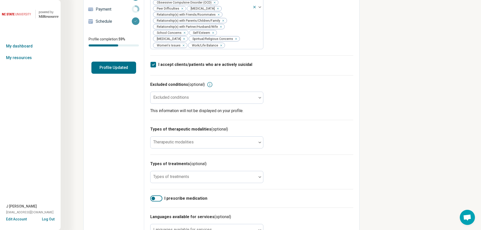
click at [286, 84] on div "Excluded conditions (optional)" at bounding box center [251, 85] width 203 height 6
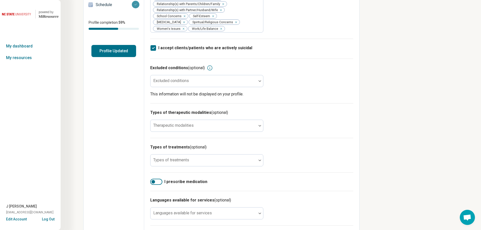
scroll to position [101, 0]
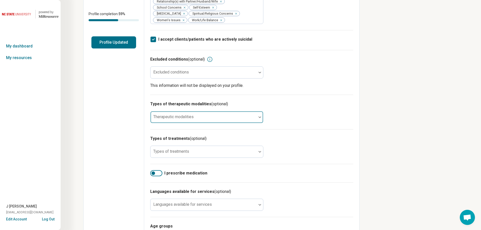
click at [249, 118] on div at bounding box center [203, 119] width 102 height 7
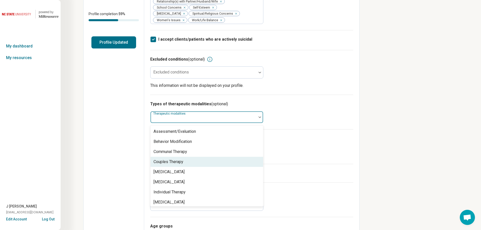
click at [207, 159] on div "Couples Therapy" at bounding box center [206, 162] width 113 height 10
click at [207, 159] on div "[MEDICAL_DATA]" at bounding box center [206, 162] width 113 height 10
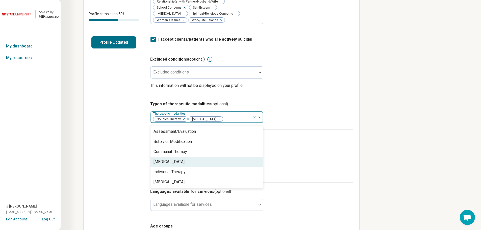
click at [207, 159] on div "[MEDICAL_DATA]" at bounding box center [206, 162] width 113 height 10
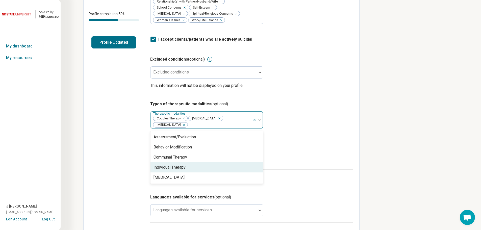
click at [204, 168] on div "Individual Therapy" at bounding box center [206, 167] width 113 height 10
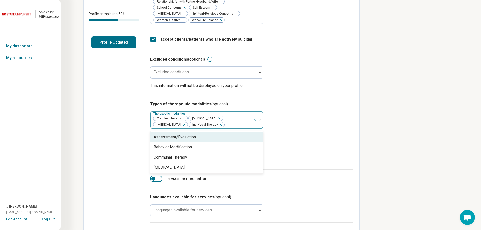
click at [202, 138] on div "Assessment/Evaluation" at bounding box center [206, 137] width 113 height 10
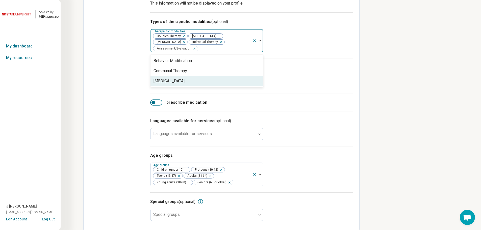
scroll to position [186, 0]
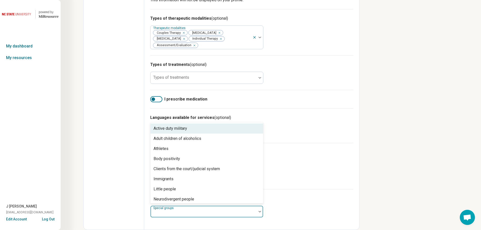
click at [242, 212] on div at bounding box center [203, 213] width 102 height 7
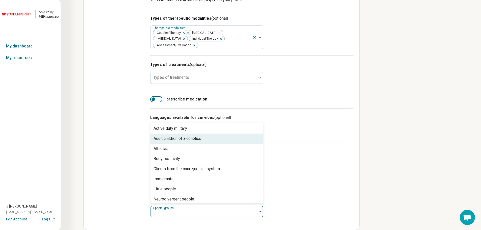
click at [223, 140] on div "Adult children of alcoholics" at bounding box center [206, 138] width 113 height 10
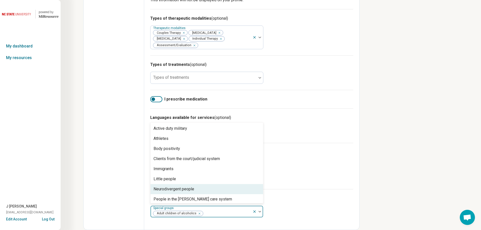
click at [209, 190] on div "Neurodivergent people" at bounding box center [206, 189] width 113 height 10
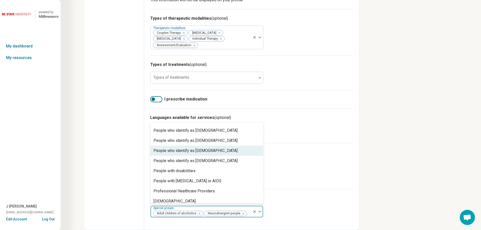
scroll to position [126, 0]
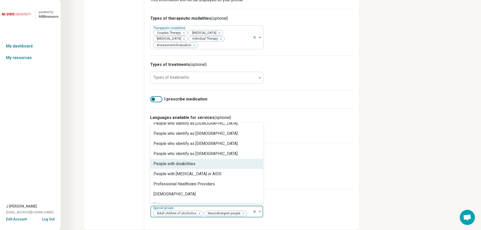
click at [198, 166] on div "People with disabilities" at bounding box center [206, 164] width 113 height 10
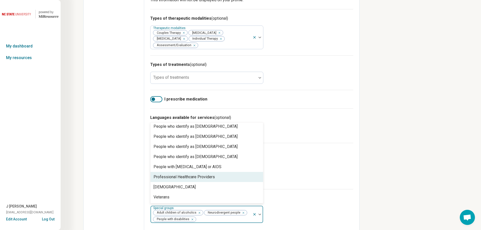
click at [224, 178] on div "Professional Healthcare Providers" at bounding box center [206, 177] width 113 height 10
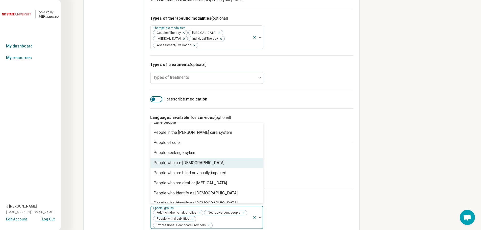
scroll to position [0, 0]
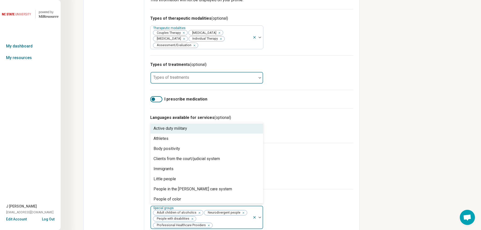
click at [232, 75] on div at bounding box center [203, 77] width 106 height 11
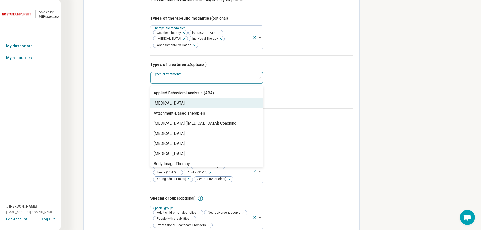
scroll to position [101, 0]
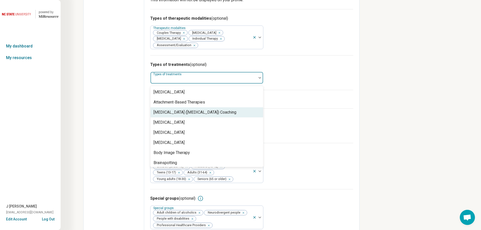
click at [238, 116] on div "[MEDICAL_DATA] ([MEDICAL_DATA]) Coaching" at bounding box center [206, 112] width 113 height 10
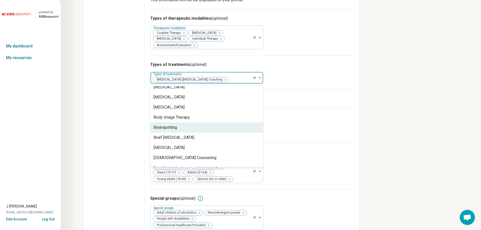
scroll to position [151, 0]
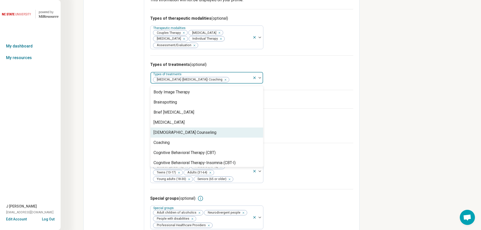
click at [221, 136] on div "[DEMOGRAPHIC_DATA] Counseling" at bounding box center [206, 132] width 113 height 10
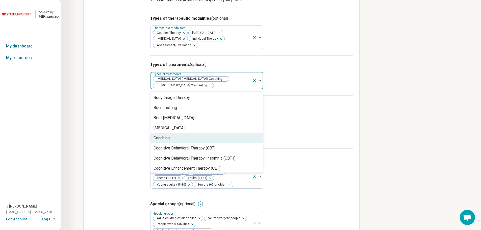
click at [207, 140] on div "Coaching" at bounding box center [206, 138] width 113 height 10
click at [214, 140] on div "Cognitive Behavioral Therapy (CBT)" at bounding box center [184, 138] width 62 height 6
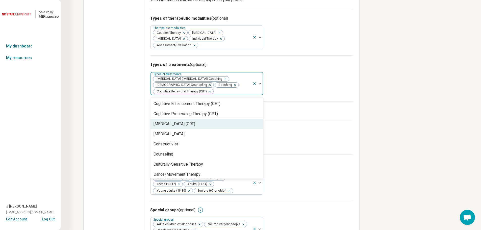
scroll to position [227, 0]
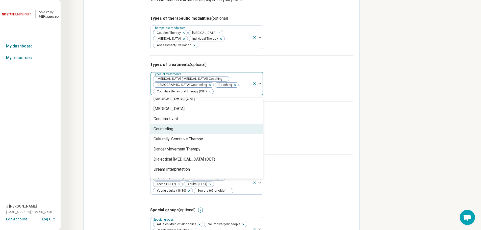
click at [187, 127] on div "Counseling" at bounding box center [206, 129] width 113 height 10
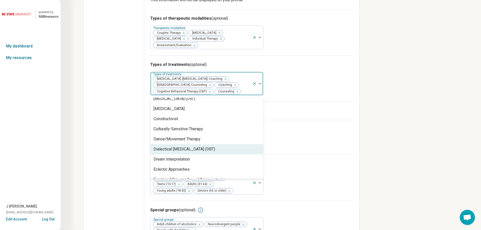
click at [193, 150] on div "Dialectical [MEDICAL_DATA] (DBT)" at bounding box center [184, 149] width 62 height 6
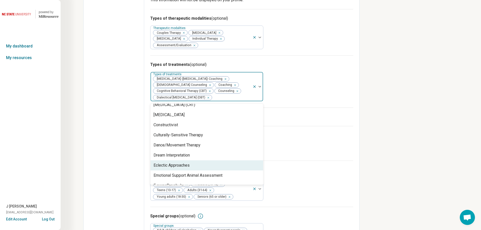
click at [182, 165] on div "Eclectic Approaches" at bounding box center [171, 165] width 36 height 6
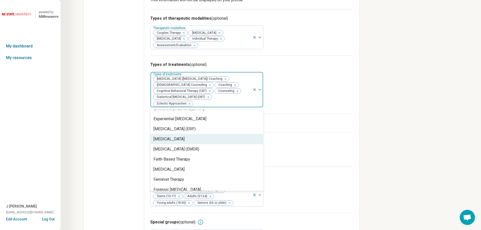
scroll to position [328, 0]
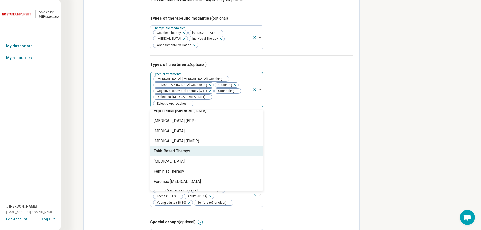
click at [221, 152] on div "Faith-Based Therapy" at bounding box center [206, 151] width 113 height 10
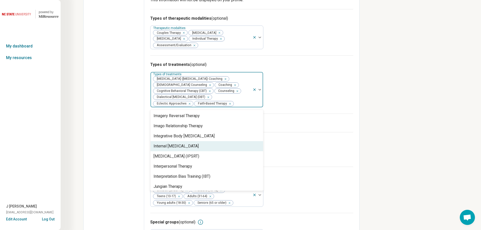
scroll to position [479, 0]
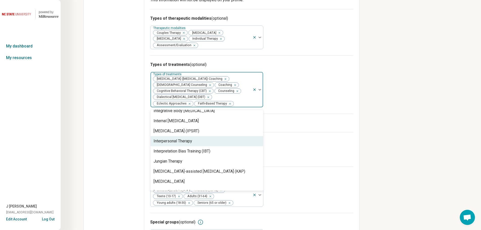
click at [227, 143] on div "Interpersonal Therapy" at bounding box center [206, 141] width 113 height 10
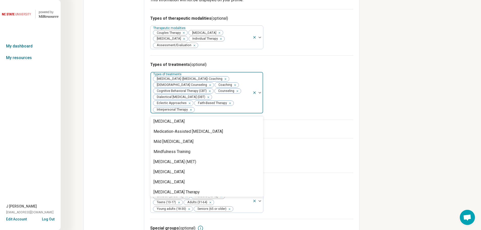
scroll to position [580, 0]
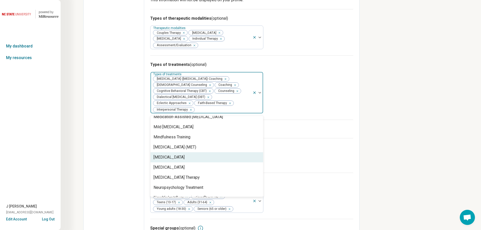
click at [226, 158] on div "[MEDICAL_DATA]" at bounding box center [206, 157] width 113 height 10
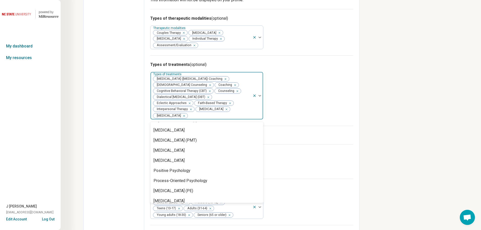
scroll to position [656, 0]
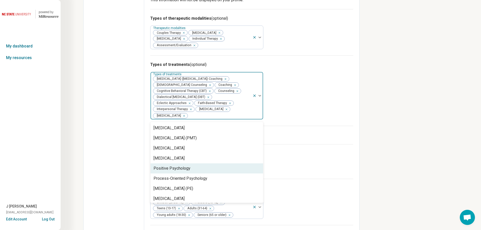
click at [230, 169] on div "Positive Psychology" at bounding box center [206, 168] width 113 height 10
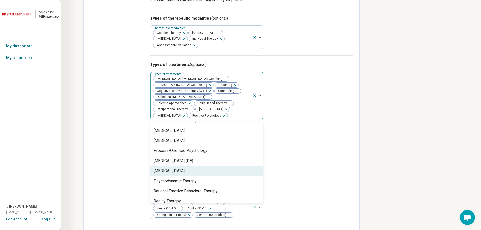
scroll to position [681, 0]
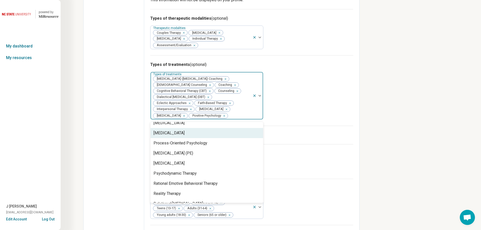
click at [231, 131] on div "[MEDICAL_DATA]" at bounding box center [206, 133] width 113 height 10
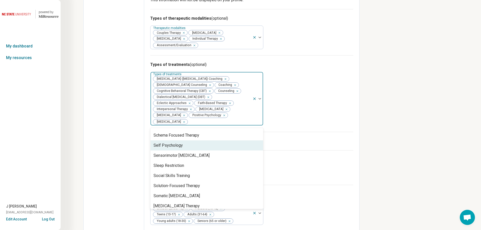
scroll to position [782, 0]
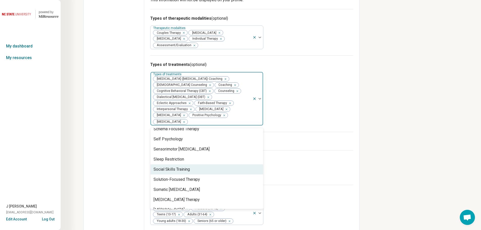
click at [230, 166] on div "Social Skills Training" at bounding box center [206, 169] width 113 height 10
click at [230, 167] on div "Solution-Focused Therapy" at bounding box center [206, 169] width 113 height 10
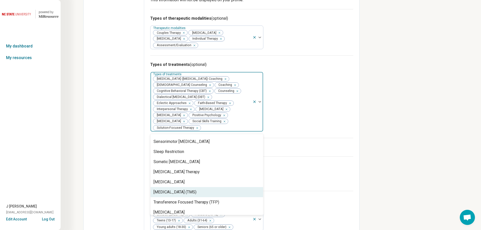
scroll to position [820, 0]
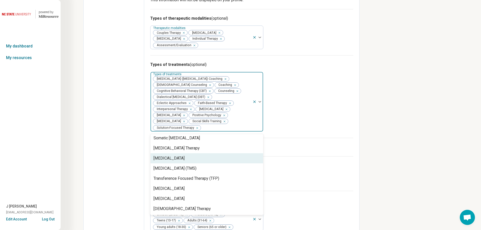
drag, startPoint x: 321, startPoint y: 144, endPoint x: 319, endPoint y: 143, distance: 2.8
click at [321, 143] on div "I prescribe medication" at bounding box center [251, 147] width 203 height 18
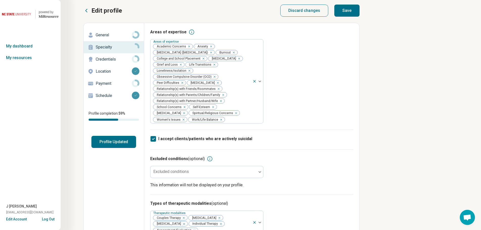
scroll to position [0, 0]
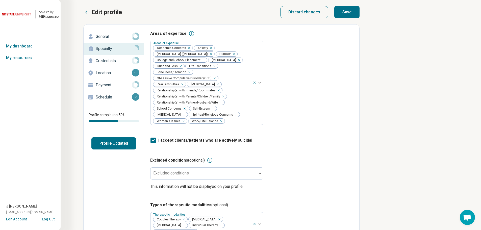
drag, startPoint x: 353, startPoint y: 9, endPoint x: 315, endPoint y: 109, distance: 106.5
click at [353, 10] on button "Save" at bounding box center [346, 12] width 25 height 12
click at [121, 49] on p "Specialty" at bounding box center [114, 49] width 36 height 6
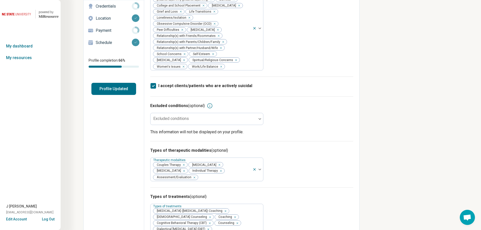
scroll to position [50, 0]
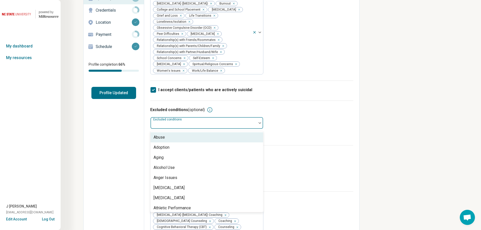
click at [240, 122] on div at bounding box center [203, 124] width 102 height 7
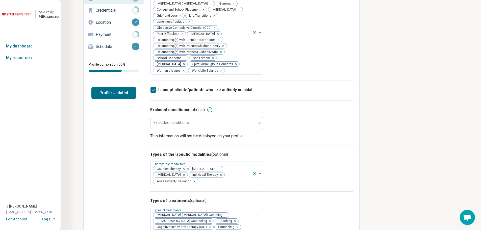
click at [327, 117] on div "Excluded conditions (optional) Excluded conditions This information will not be…" at bounding box center [251, 122] width 203 height 45
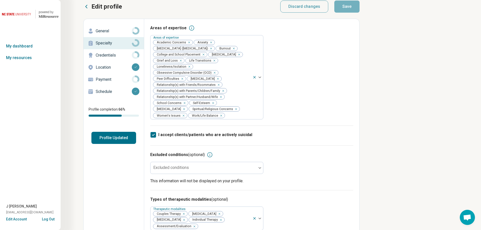
scroll to position [0, 0]
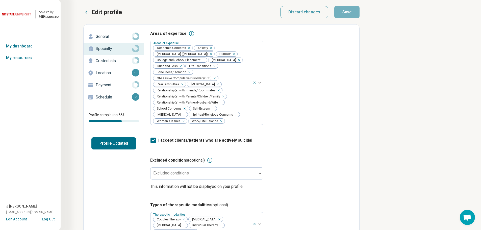
click at [112, 37] on p "General" at bounding box center [114, 37] width 36 height 6
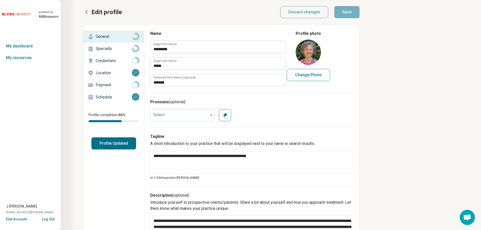
click at [124, 145] on button "Profile Updated" at bounding box center [113, 143] width 45 height 12
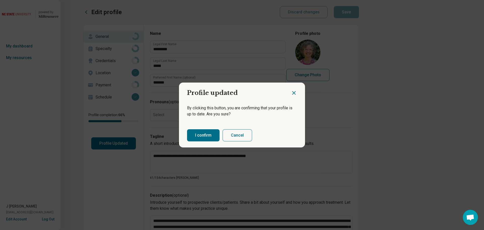
click at [202, 136] on button "I confirm" at bounding box center [203, 135] width 33 height 12
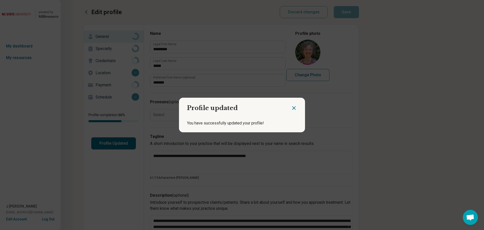
click at [294, 108] on icon "Close dialog" at bounding box center [294, 108] width 6 height 6
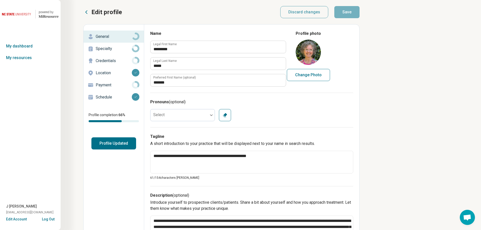
drag, startPoint x: 110, startPoint y: 83, endPoint x: 129, endPoint y: 91, distance: 21.0
click at [110, 84] on p "Payment" at bounding box center [114, 85] width 36 height 6
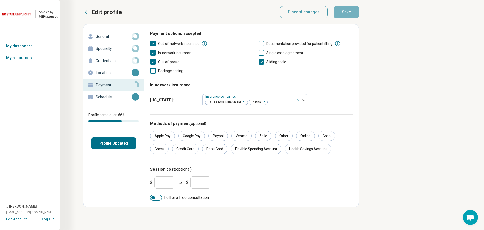
click at [160, 198] on div at bounding box center [156, 198] width 12 height 6
click at [300, 150] on div "Health Savings Account" at bounding box center [308, 149] width 46 height 10
click at [263, 147] on div "Flexible Spending Account" at bounding box center [256, 149] width 50 height 10
click at [216, 149] on div "Debit Card" at bounding box center [214, 149] width 25 height 10
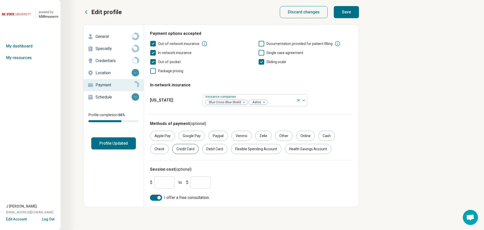
click at [188, 148] on div "Credit Card" at bounding box center [185, 149] width 26 height 10
click at [123, 144] on button "Profile Updated" at bounding box center [113, 143] width 45 height 12
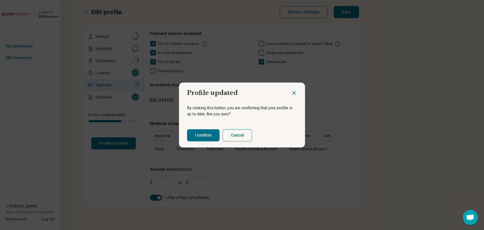
click at [198, 133] on button "I confirm" at bounding box center [203, 135] width 33 height 12
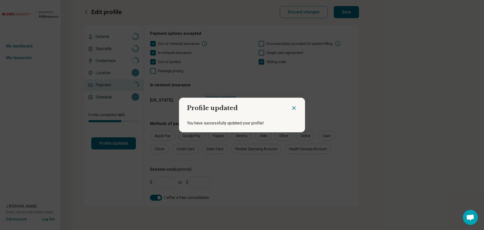
click at [294, 106] on icon "Close dialog" at bounding box center [294, 108] width 6 height 6
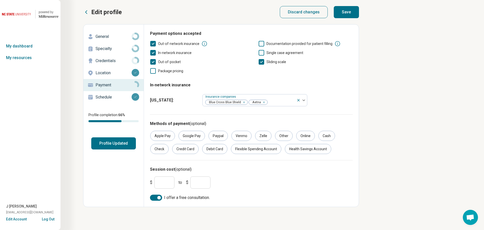
click at [349, 13] on button "Save" at bounding box center [346, 12] width 25 height 12
click at [26, 46] on link "My dashboard" at bounding box center [30, 46] width 61 height 12
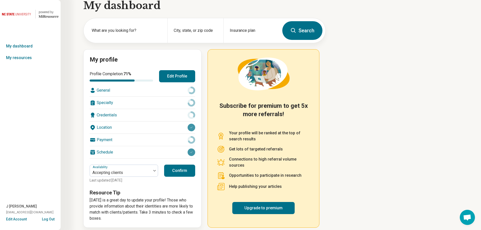
scroll to position [14, 0]
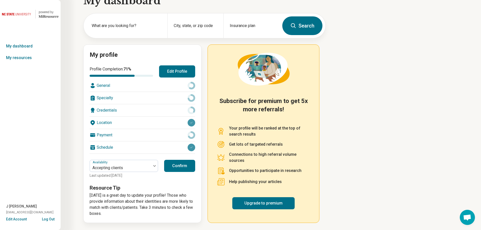
click at [139, 87] on div "General" at bounding box center [142, 85] width 105 height 12
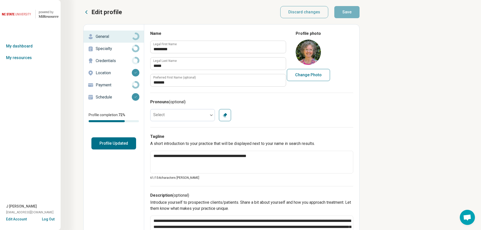
type textarea "*"
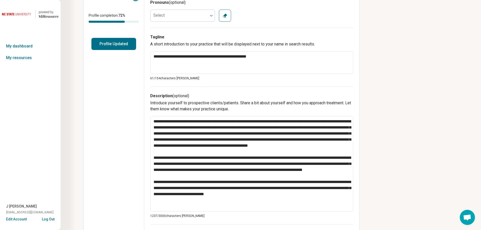
scroll to position [101, 0]
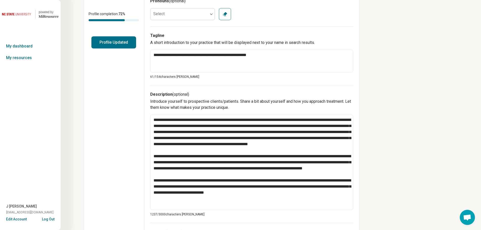
click at [112, 46] on button "Profile Updated" at bounding box center [113, 42] width 45 height 12
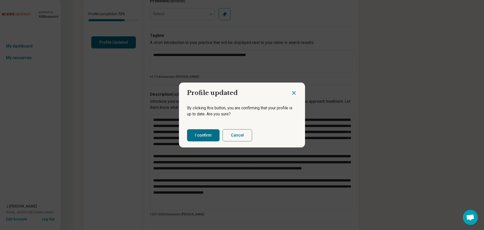
drag, startPoint x: 211, startPoint y: 133, endPoint x: 326, endPoint y: 183, distance: 125.4
click at [211, 134] on button "I confirm" at bounding box center [203, 135] width 33 height 12
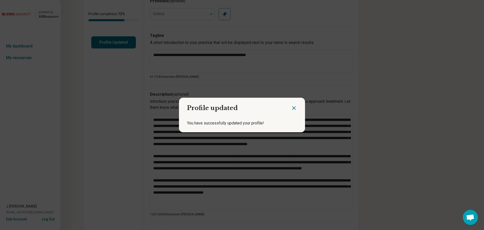
click at [292, 107] on icon "Close dialog" at bounding box center [294, 108] width 6 height 6
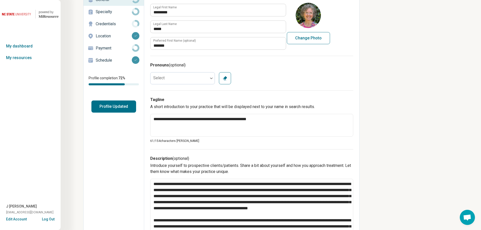
scroll to position [0, 0]
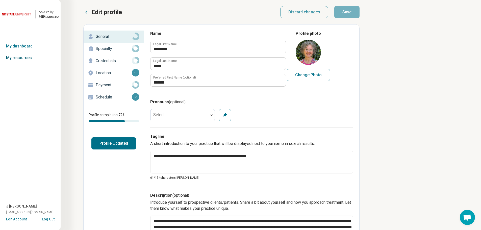
drag, startPoint x: 24, startPoint y: 58, endPoint x: 30, endPoint y: 62, distance: 6.7
click at [24, 58] on link "My resources" at bounding box center [30, 58] width 61 height 12
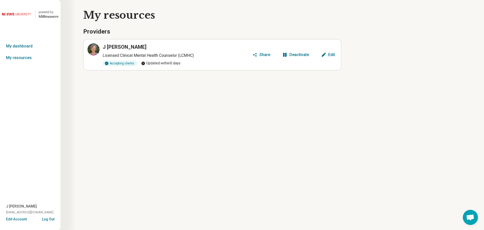
click at [22, 12] on img at bounding box center [17, 14] width 30 height 12
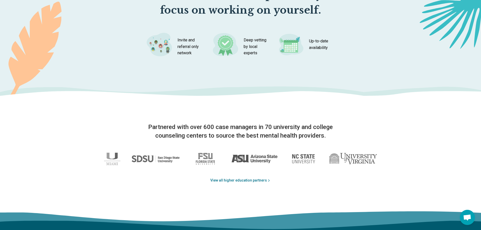
scroll to position [707, 0]
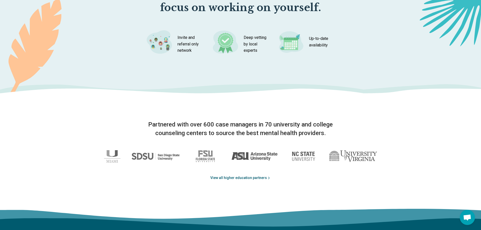
click at [253, 179] on link "View all higher education partners" at bounding box center [240, 177] width 61 height 5
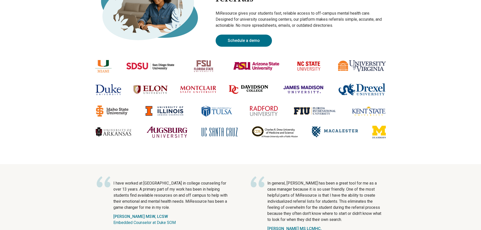
scroll to position [76, 0]
